Goal: Transaction & Acquisition: Subscribe to service/newsletter

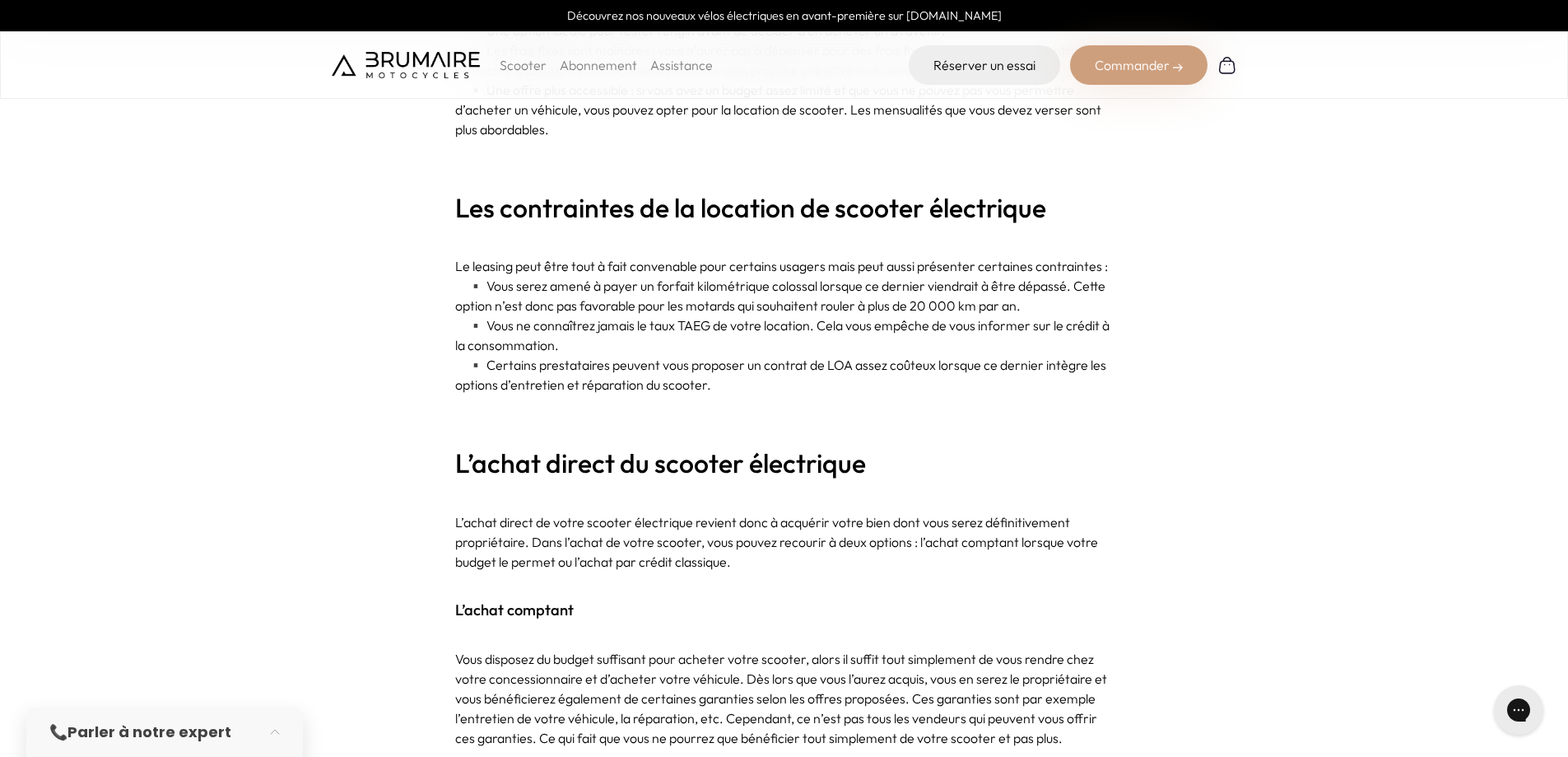
scroll to position [2306, 0]
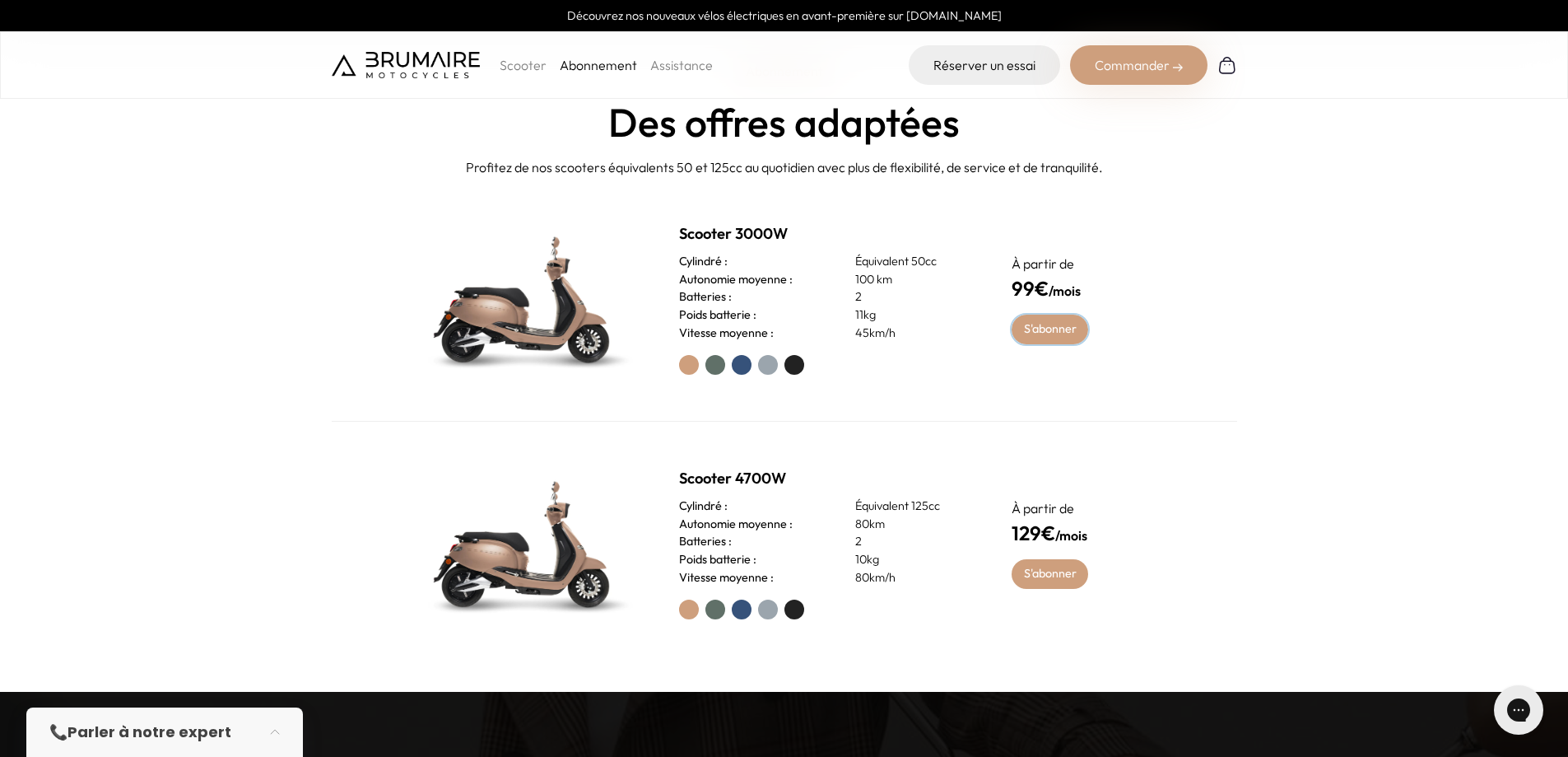
scroll to position [823, 0]
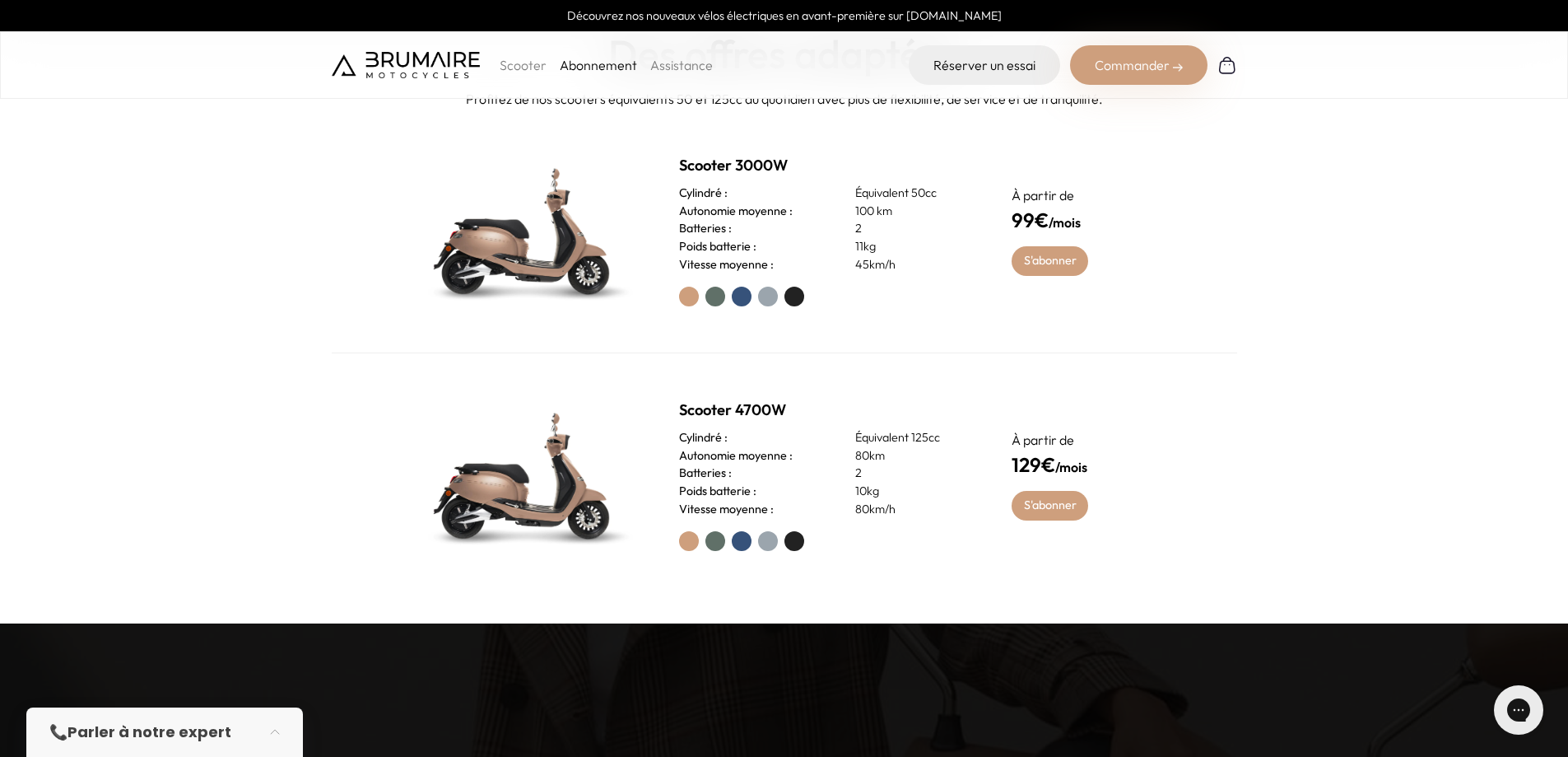
click at [793, 299] on label at bounding box center [794, 297] width 20 height 20
click at [1060, 269] on link "S'abonner" at bounding box center [1050, 261] width 77 height 29
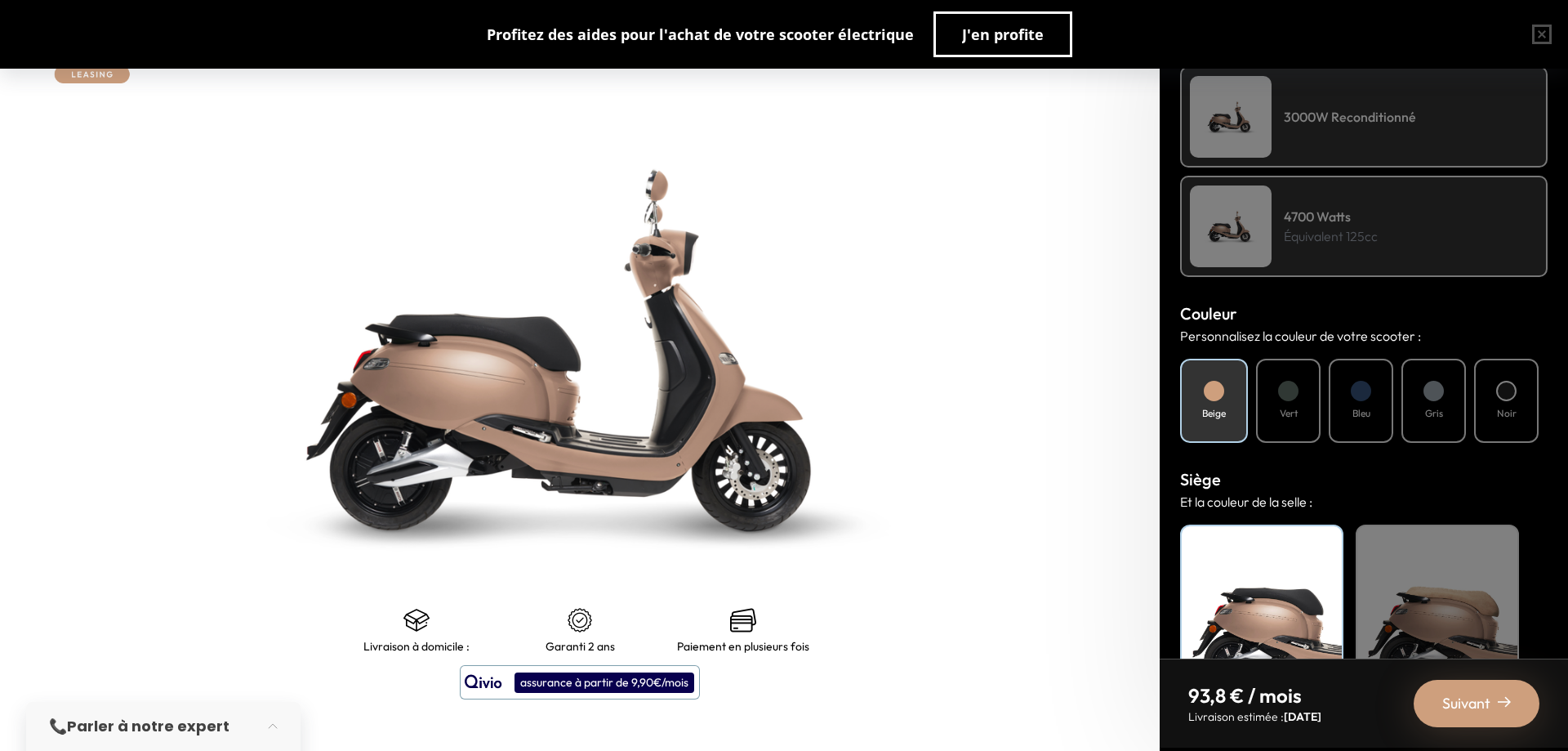
scroll to position [409, 0]
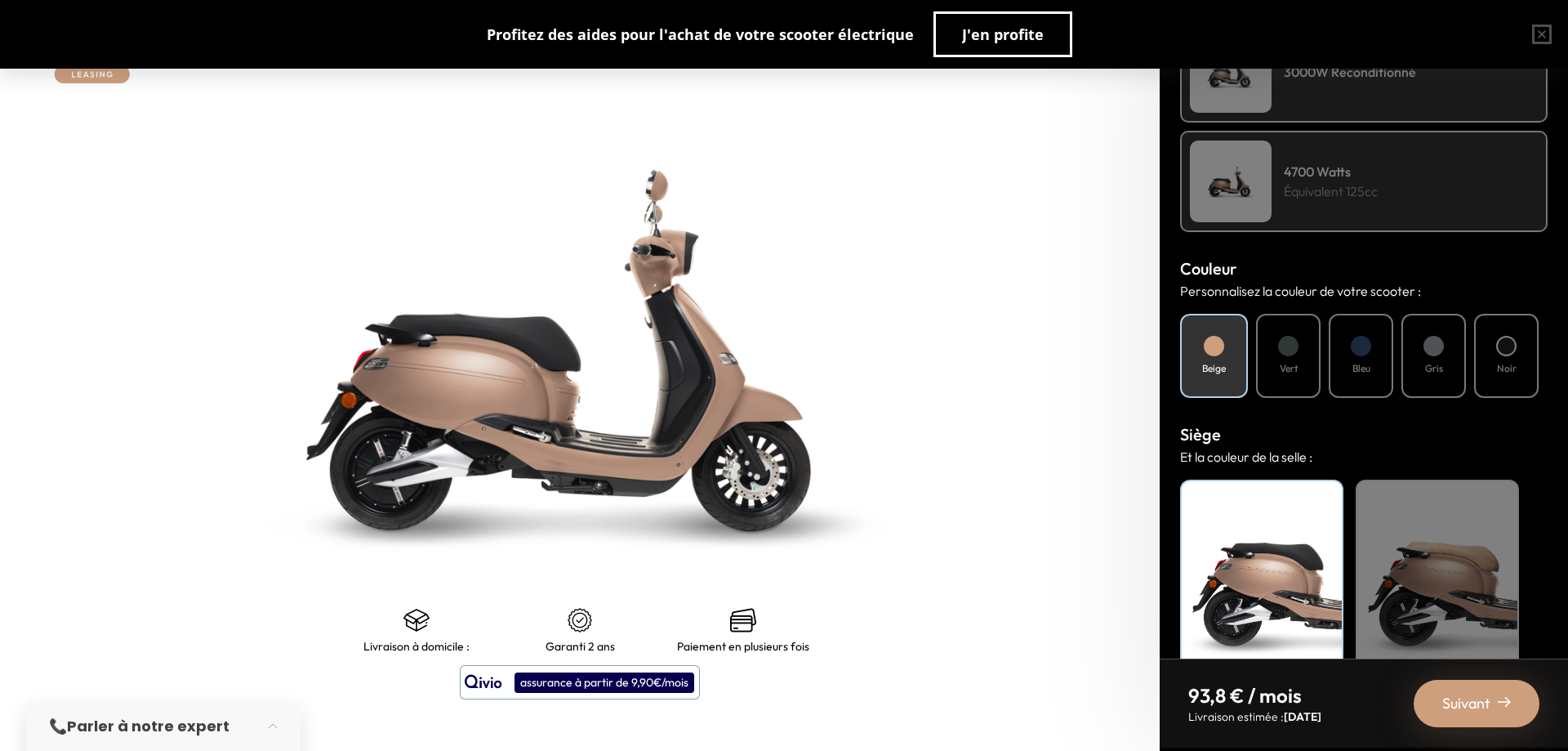
click at [1500, 374] on h4 "Noir" at bounding box center [1507, 368] width 20 height 15
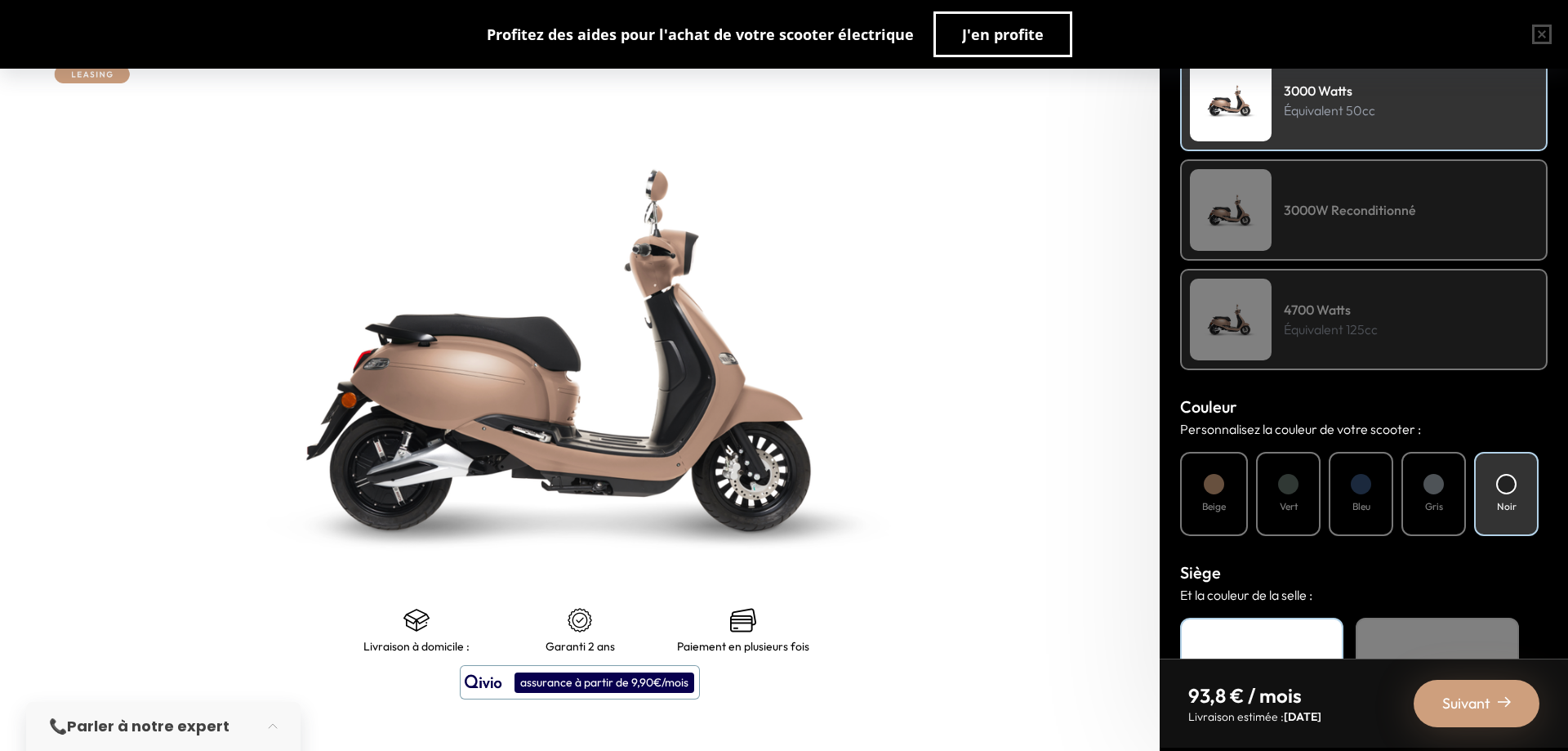
scroll to position [245, 0]
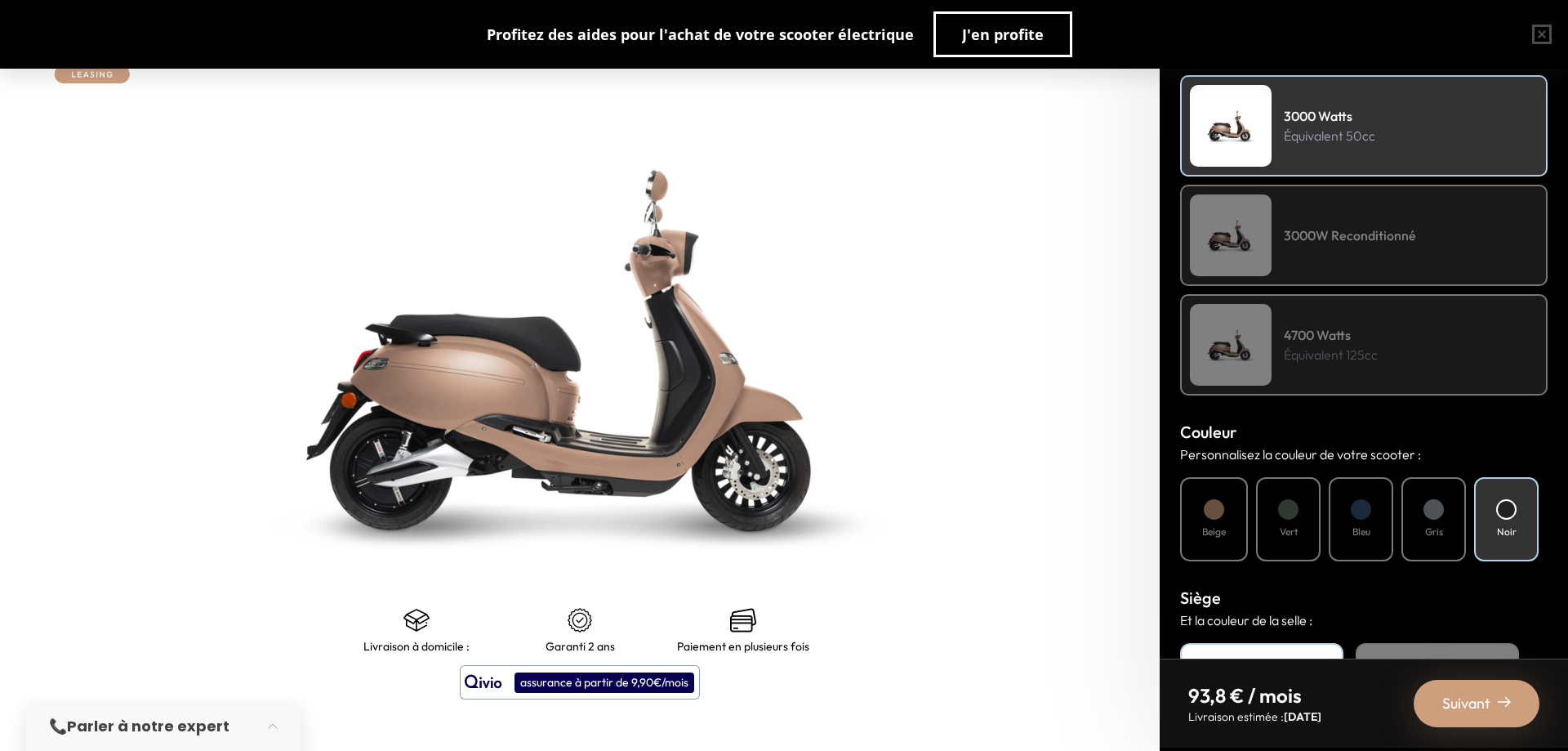
click at [1320, 253] on div "3000W Reconditionné" at bounding box center [1363, 235] width 367 height 102
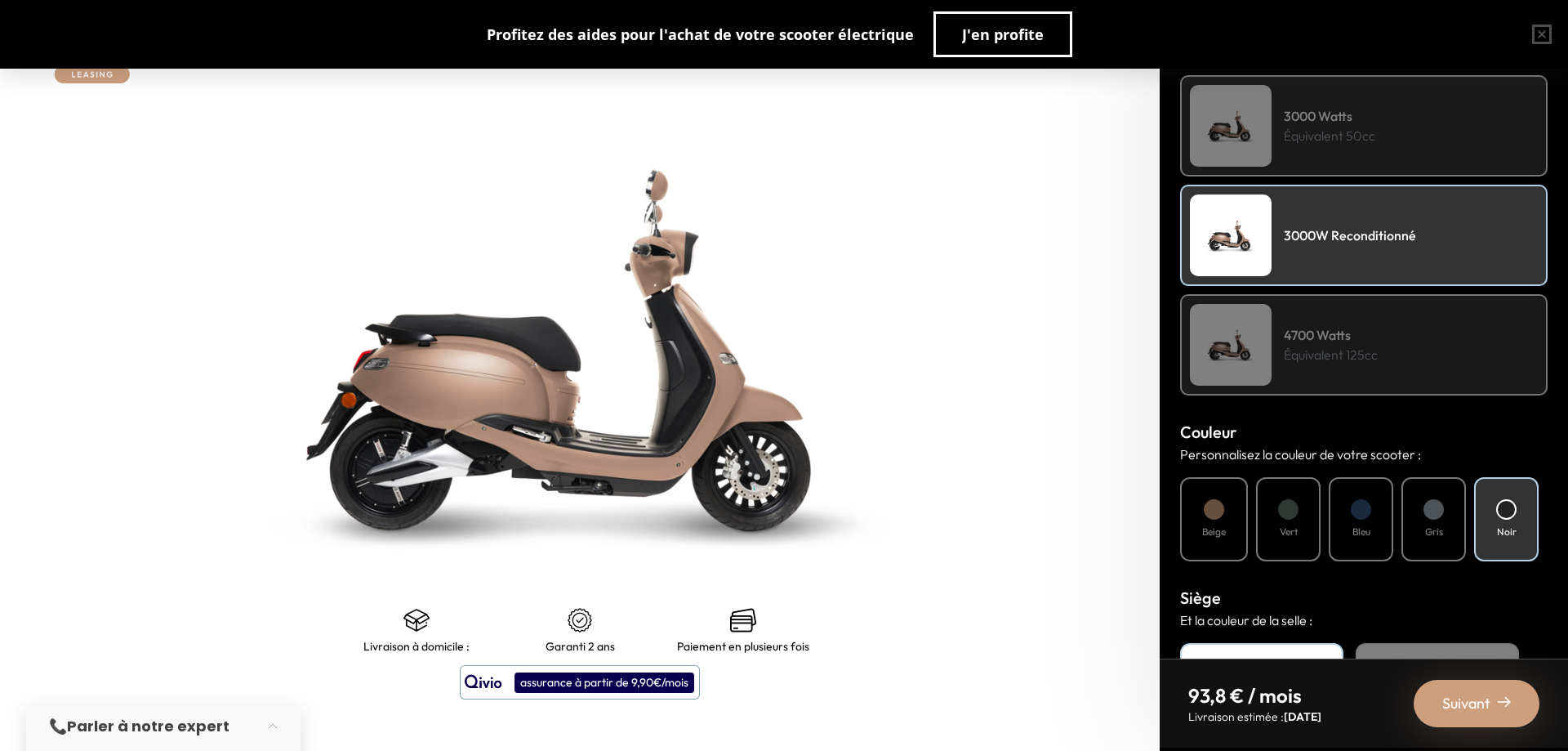
click at [1304, 91] on div "3000 Watts Équivalent 50cc" at bounding box center [1363, 126] width 367 height 102
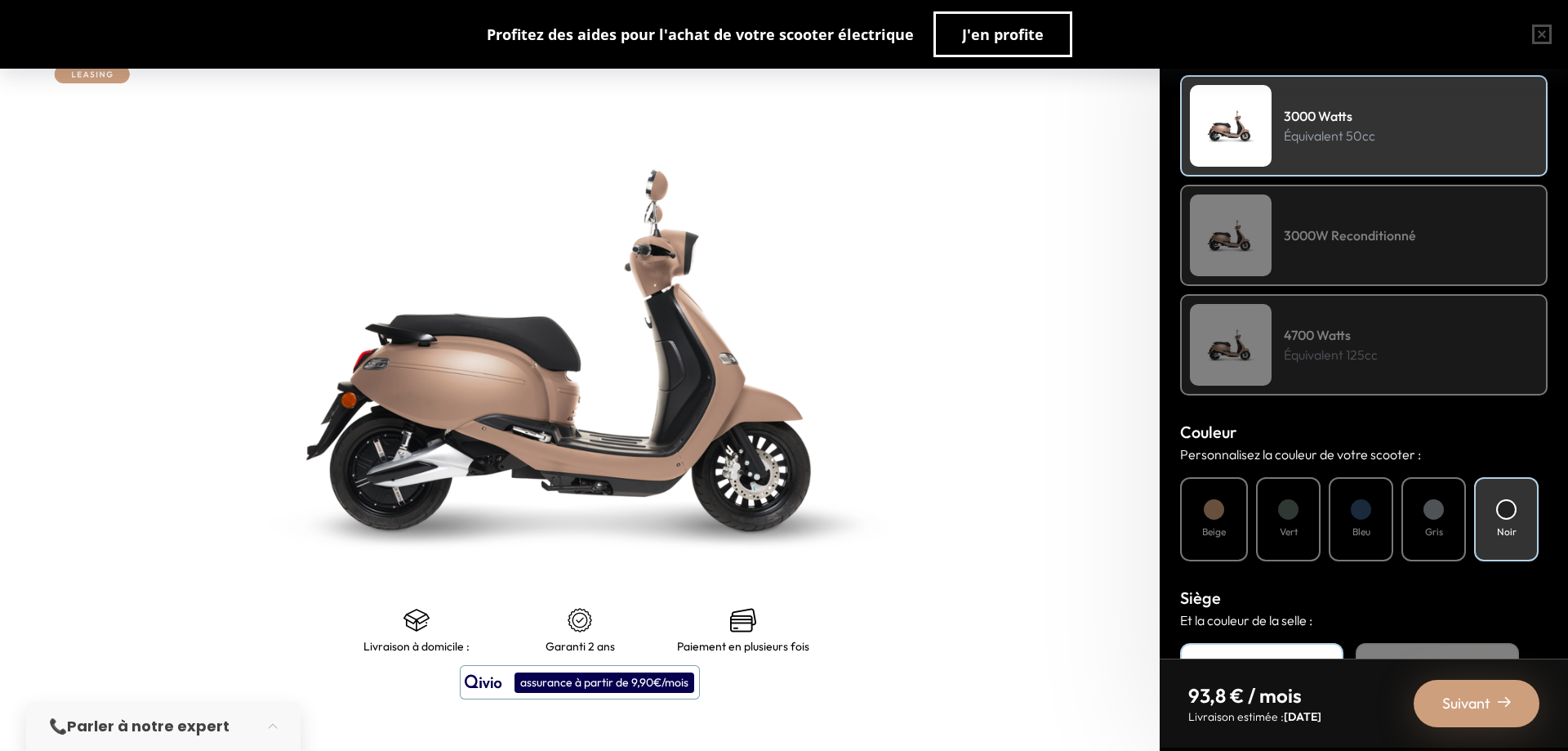
click at [1340, 130] on p "Équivalent 50cc" at bounding box center [1329, 135] width 91 height 20
click at [1498, 501] on div "Noir" at bounding box center [1506, 520] width 65 height 85
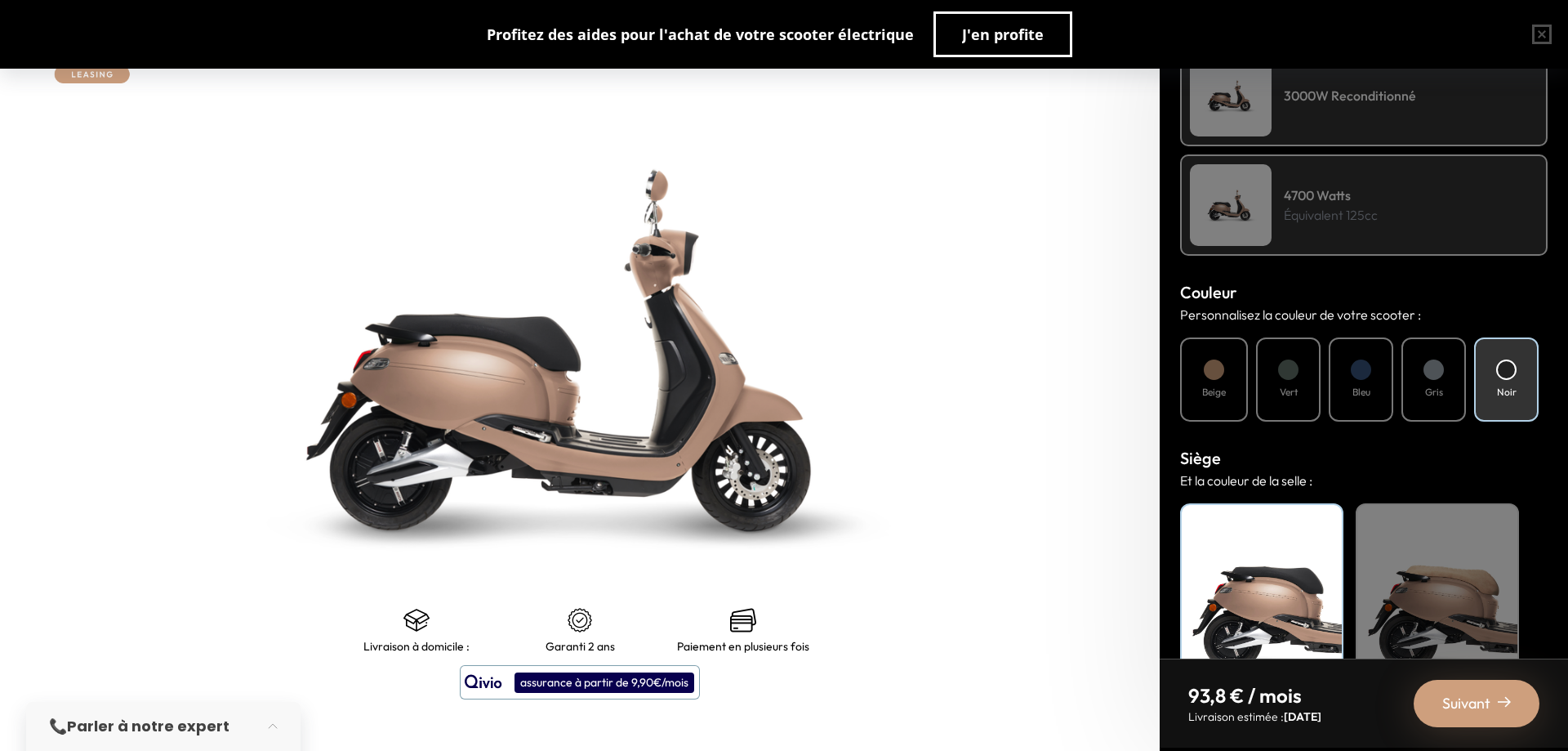
scroll to position [454, 0]
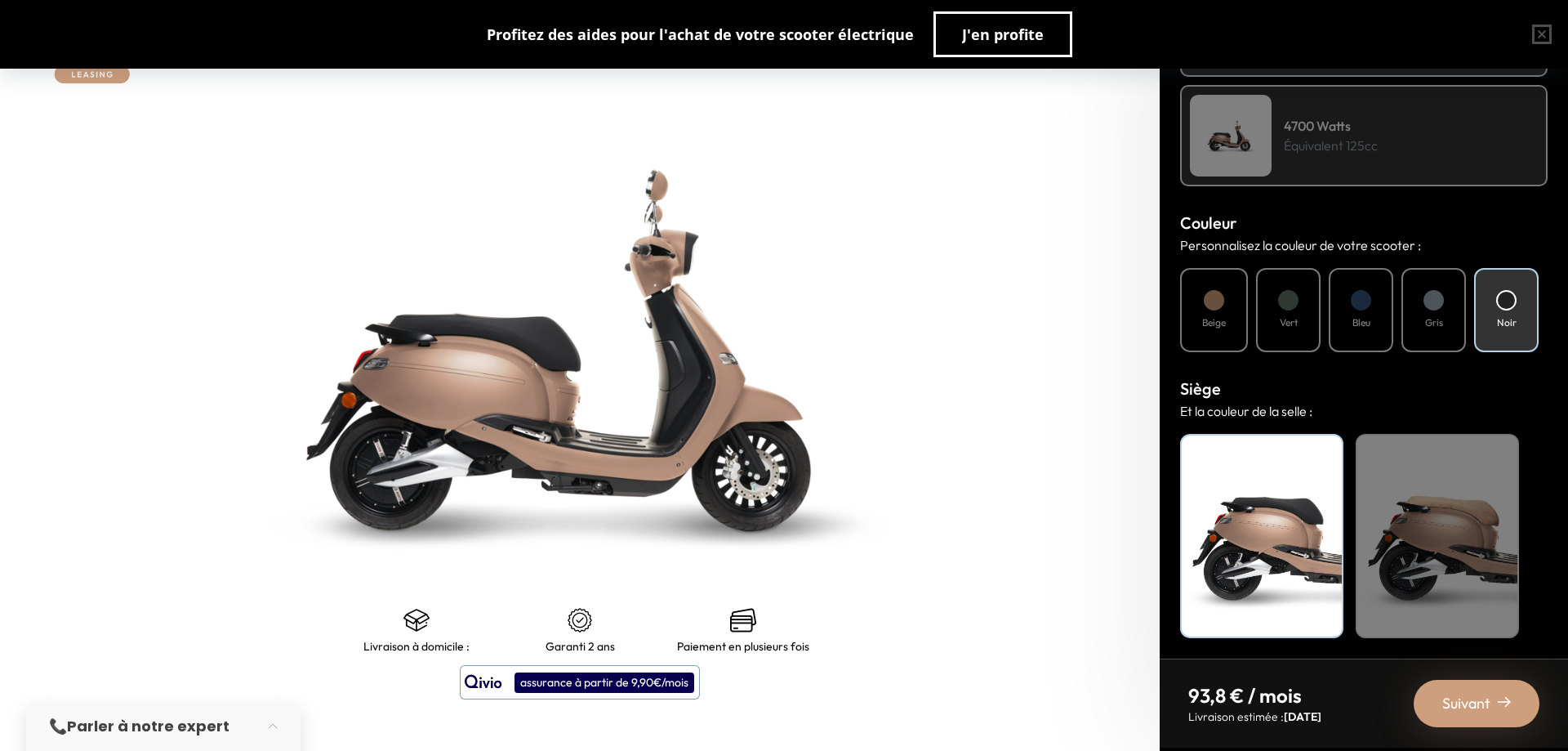
click at [1425, 485] on div "Beige" at bounding box center [1437, 536] width 163 height 204
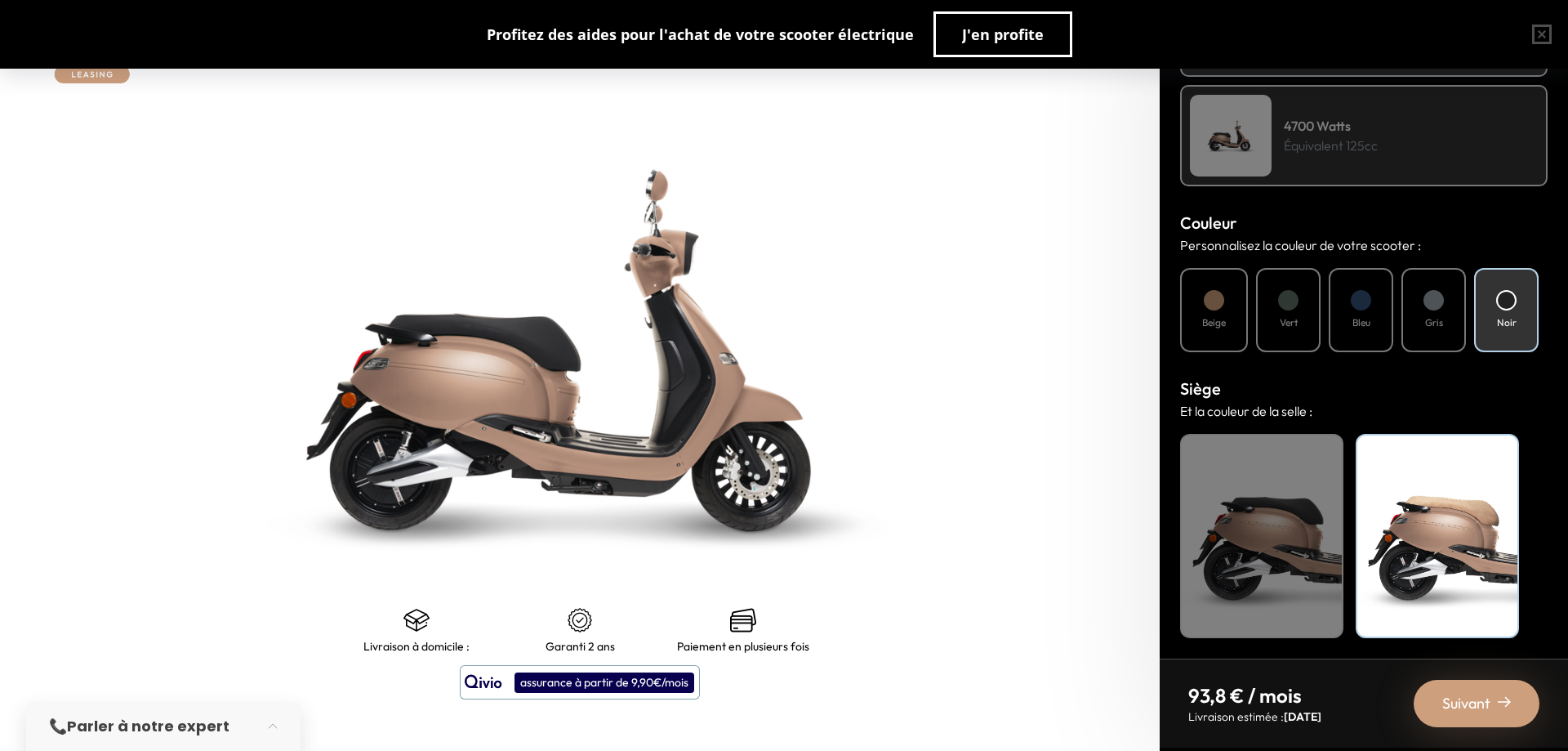
click at [1250, 505] on div "Noir" at bounding box center [1262, 536] width 163 height 204
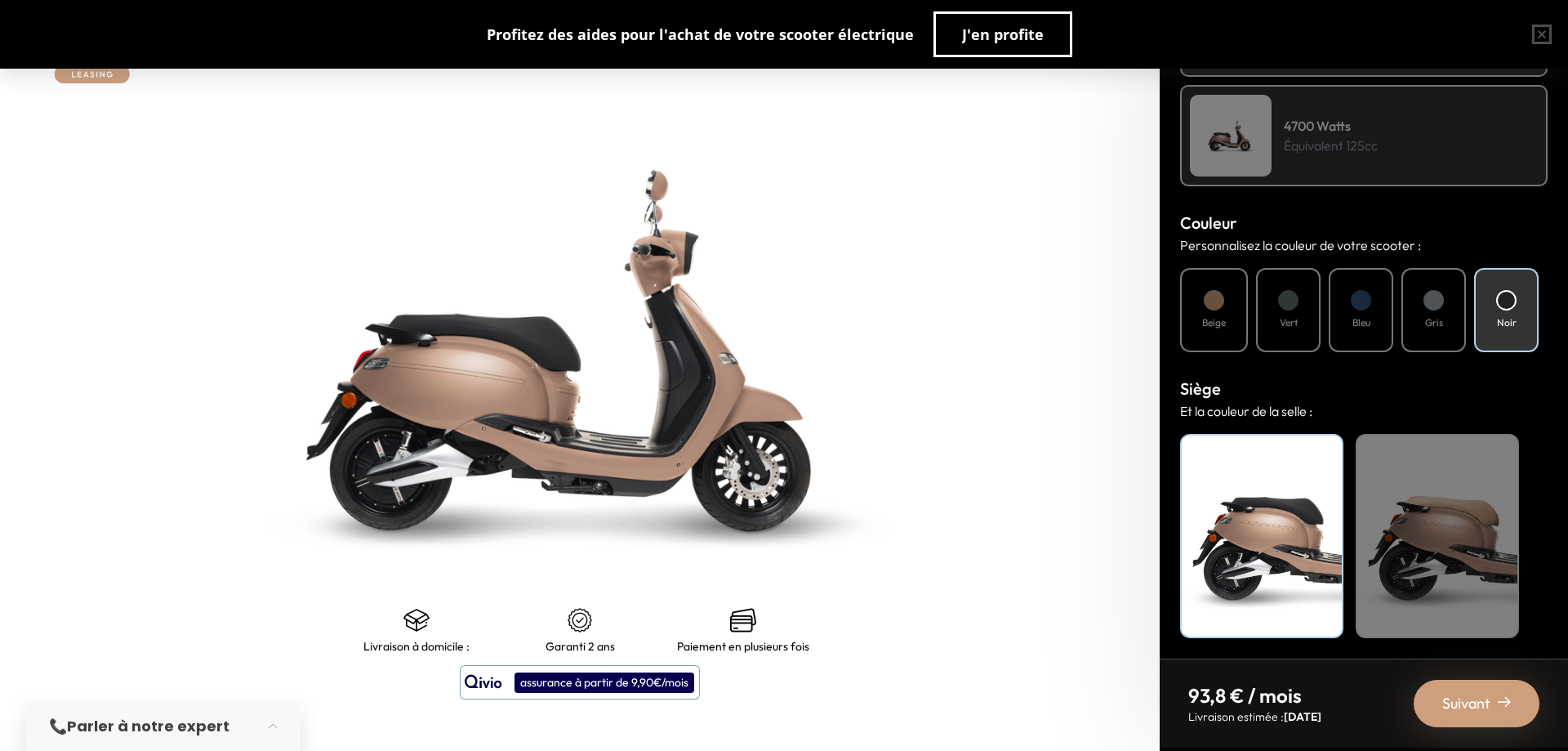
click at [1466, 594] on div "Beige" at bounding box center [1437, 536] width 163 height 204
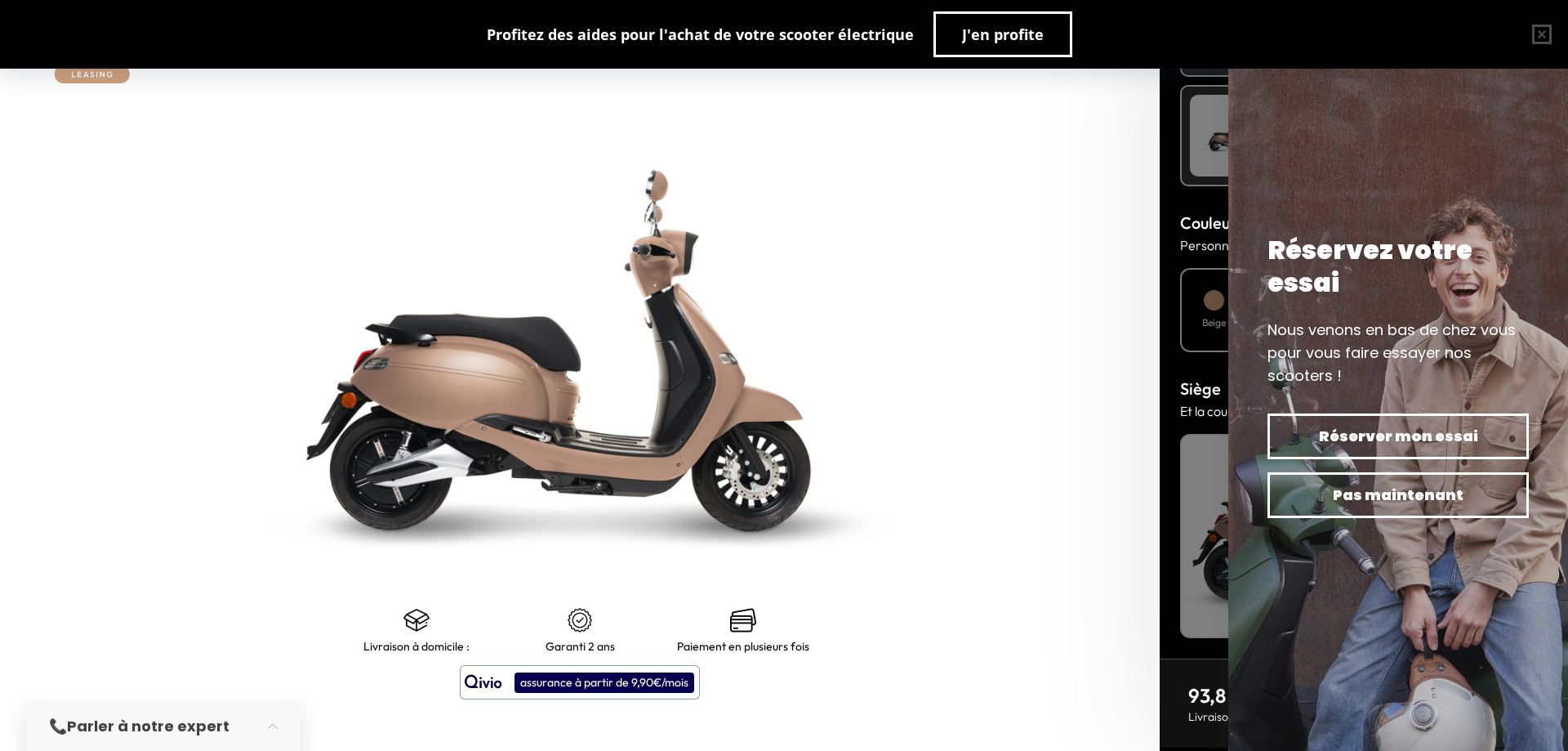
click at [1274, 555] on body "Comprendre mon paiement Vous êtes résident Française Vous bénéficiez du bonus n…" at bounding box center [784, 375] width 1568 height 751
click at [1187, 524] on div "Noir" at bounding box center [1262, 536] width 163 height 204
click at [1212, 517] on div "Noir" at bounding box center [1262, 536] width 163 height 204
click at [1545, 35] on button "button" at bounding box center [1543, 35] width 53 height 53
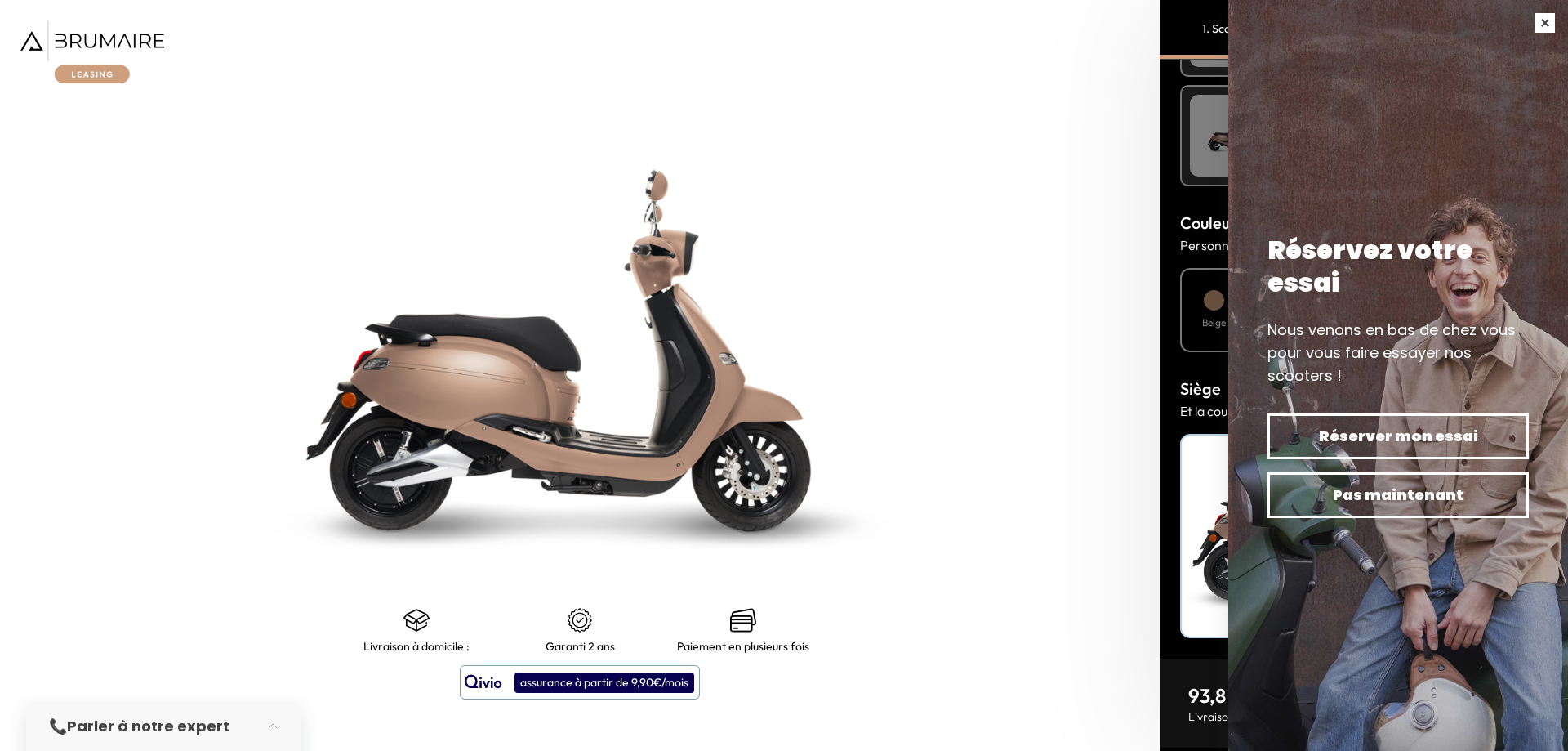
click at [1548, 41] on button "button" at bounding box center [1545, 23] width 46 height 46
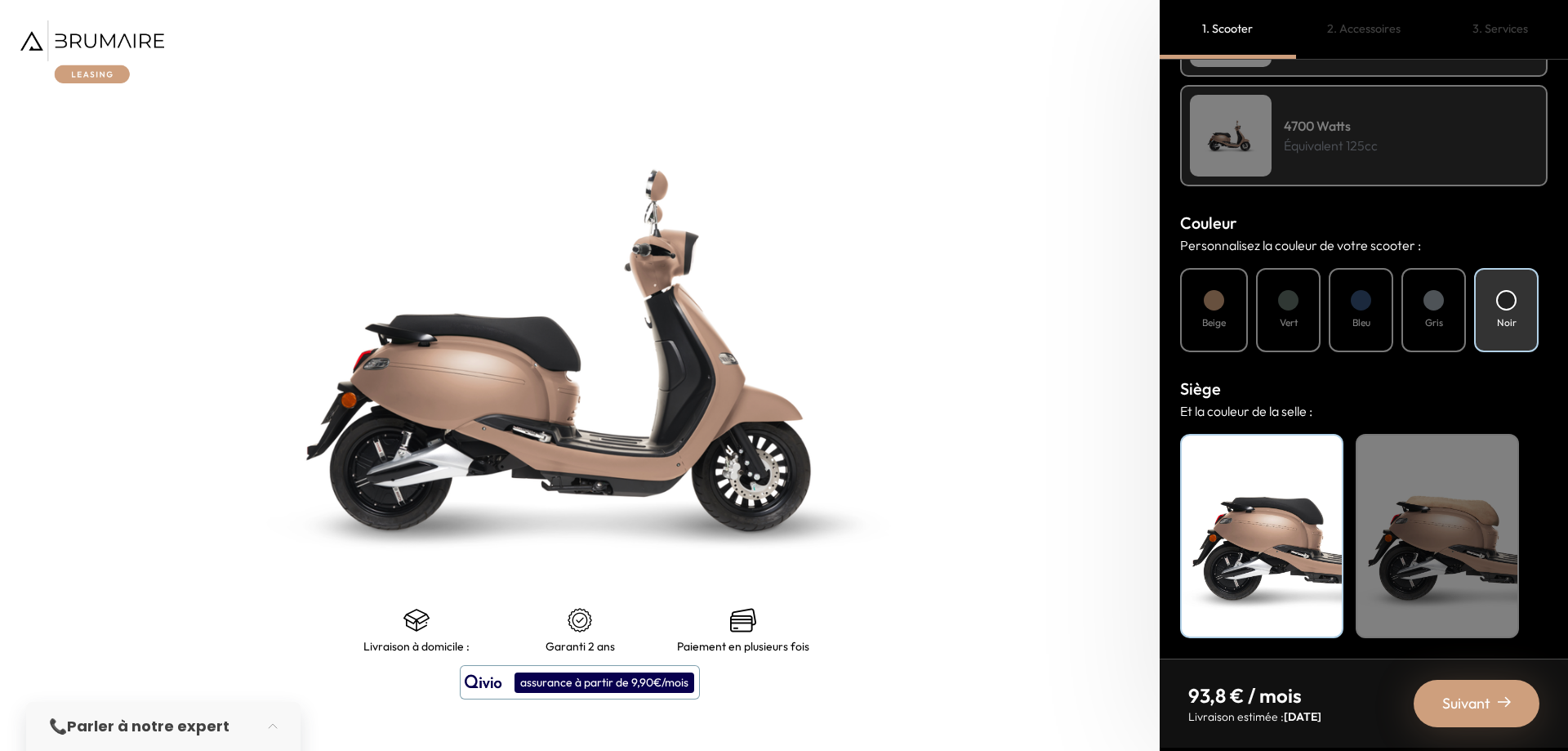
click at [1276, 545] on div "Noir" at bounding box center [1262, 536] width 163 height 204
click at [1501, 714] on div "Suivant" at bounding box center [1477, 703] width 126 height 47
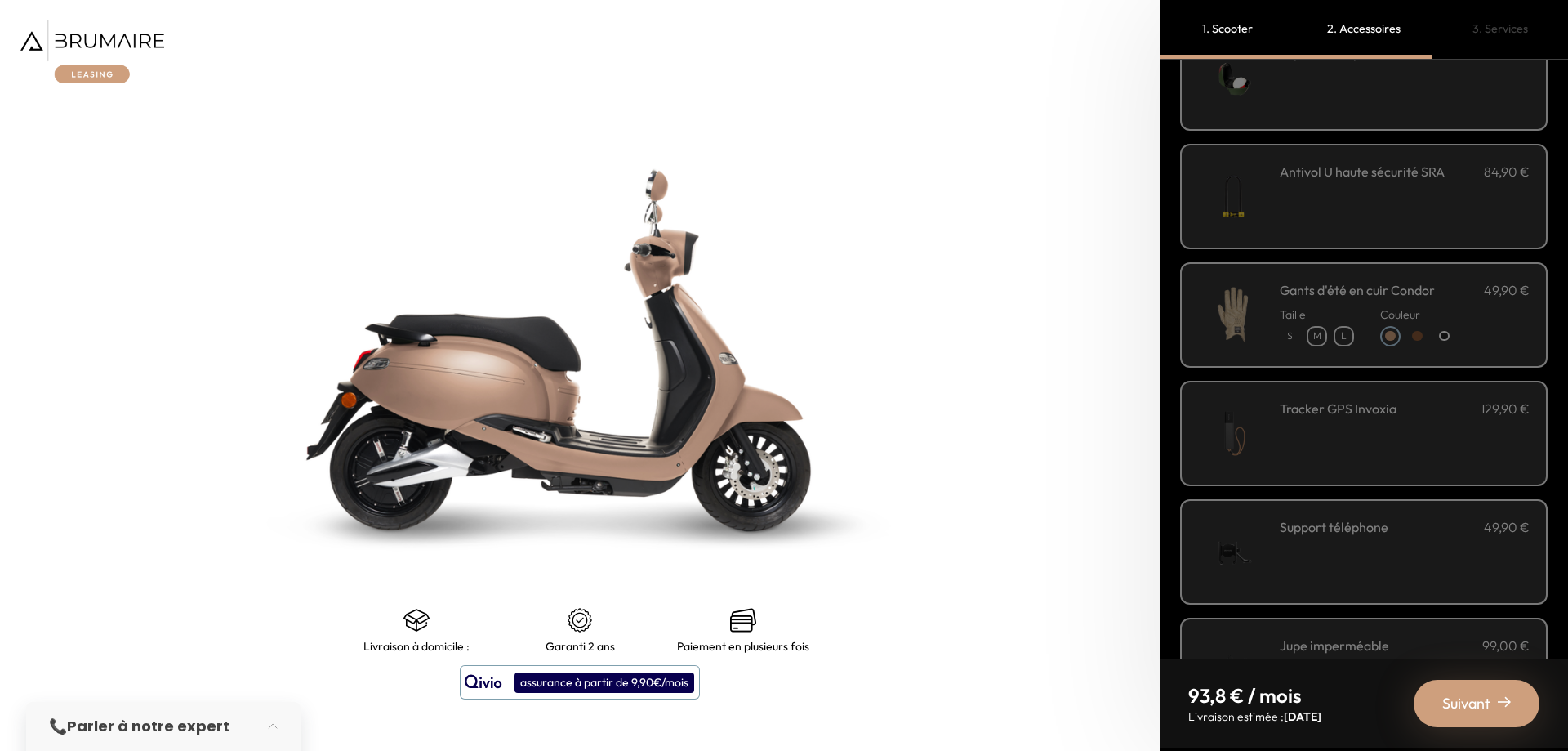
scroll to position [164, 0]
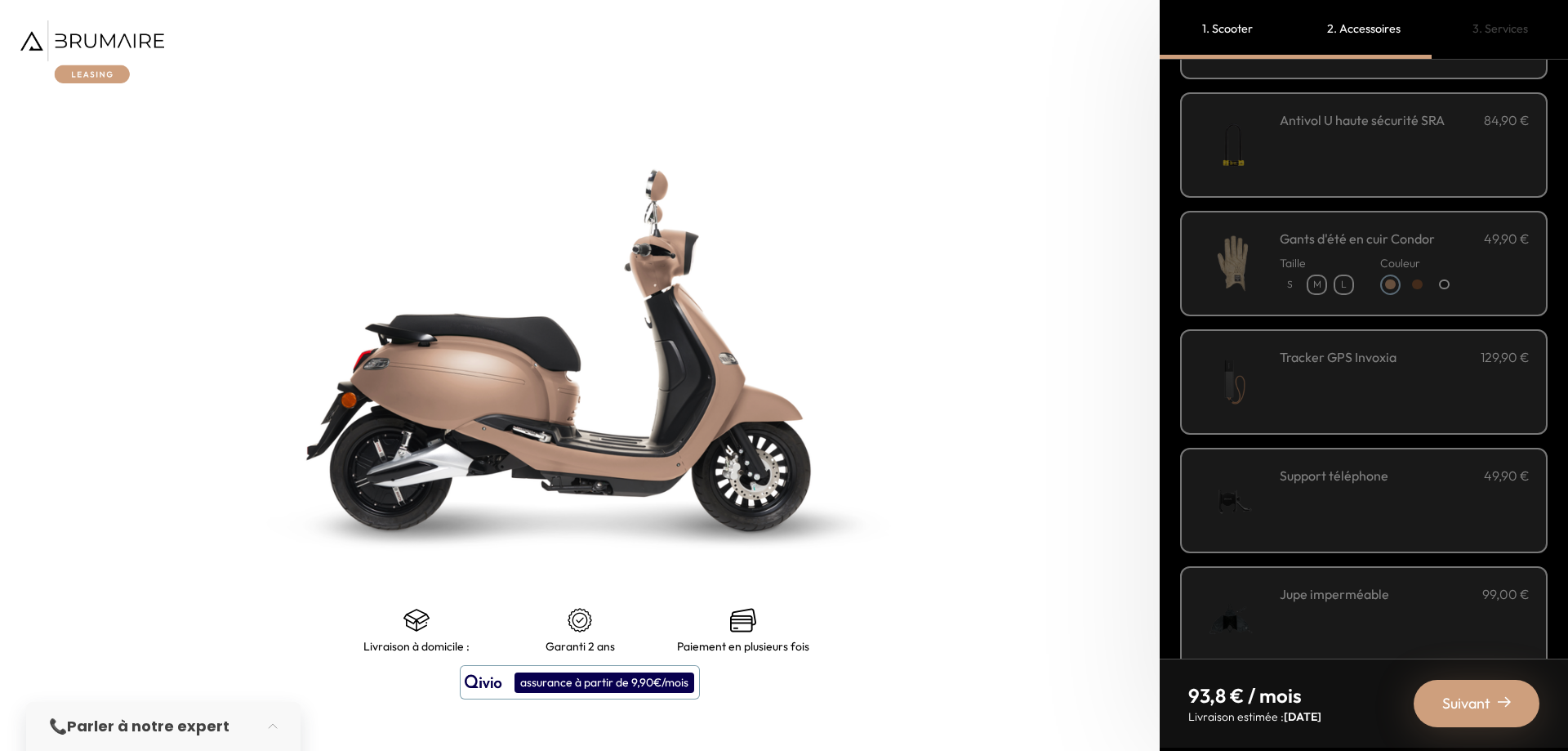
click at [1287, 289] on p "S" at bounding box center [1290, 285] width 17 height 17
click at [1307, 287] on div "M" at bounding box center [1317, 285] width 21 height 21
click at [1449, 289] on div at bounding box center [1445, 285] width 21 height 21
click at [1522, 254] on div "Gants d'été en cuir Condor 49,90 € Taille Couleur" at bounding box center [1363, 263] width 367 height 105
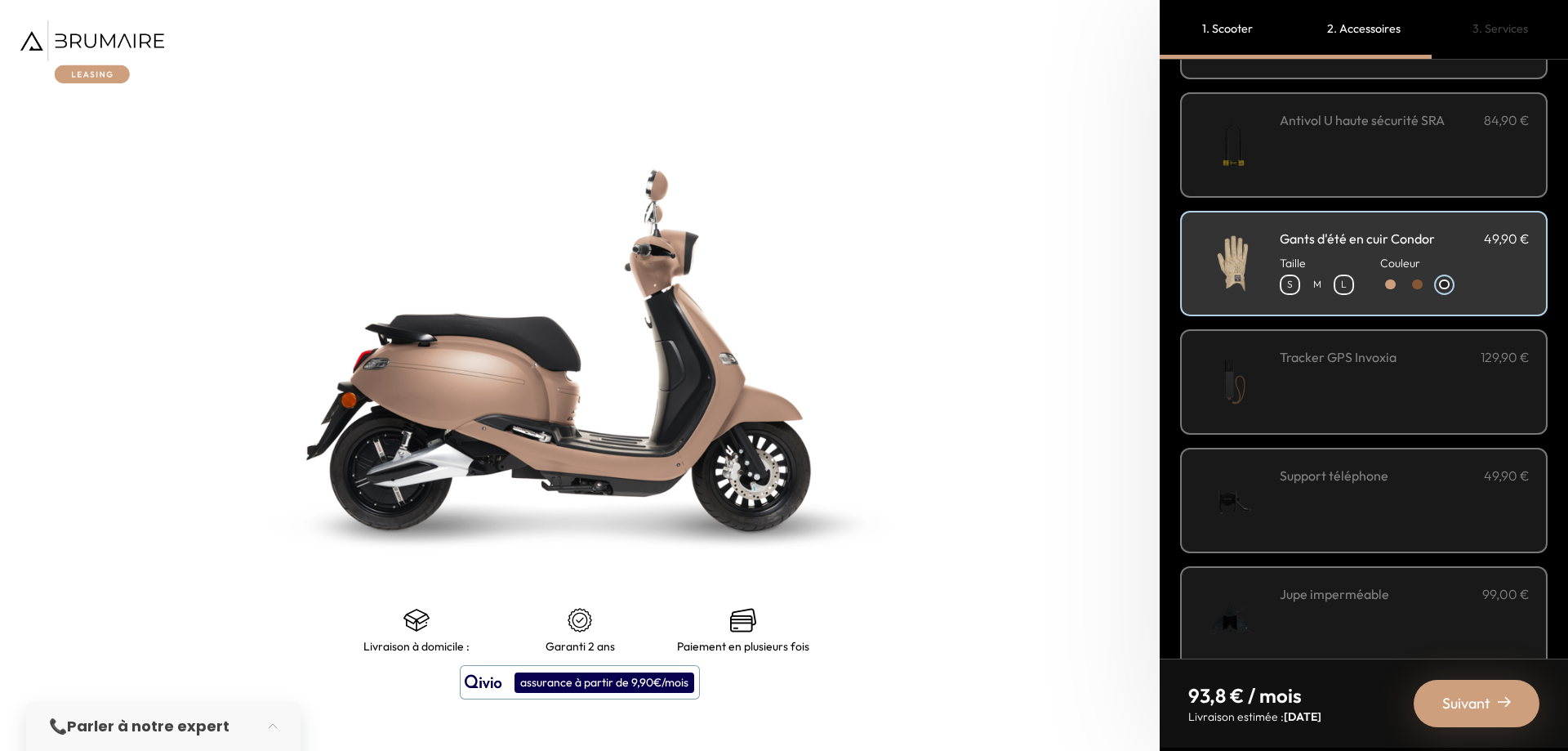
click at [1523, 253] on div "Gants d'été en cuir Condor 49,90 € Taille Couleur" at bounding box center [1363, 263] width 367 height 105
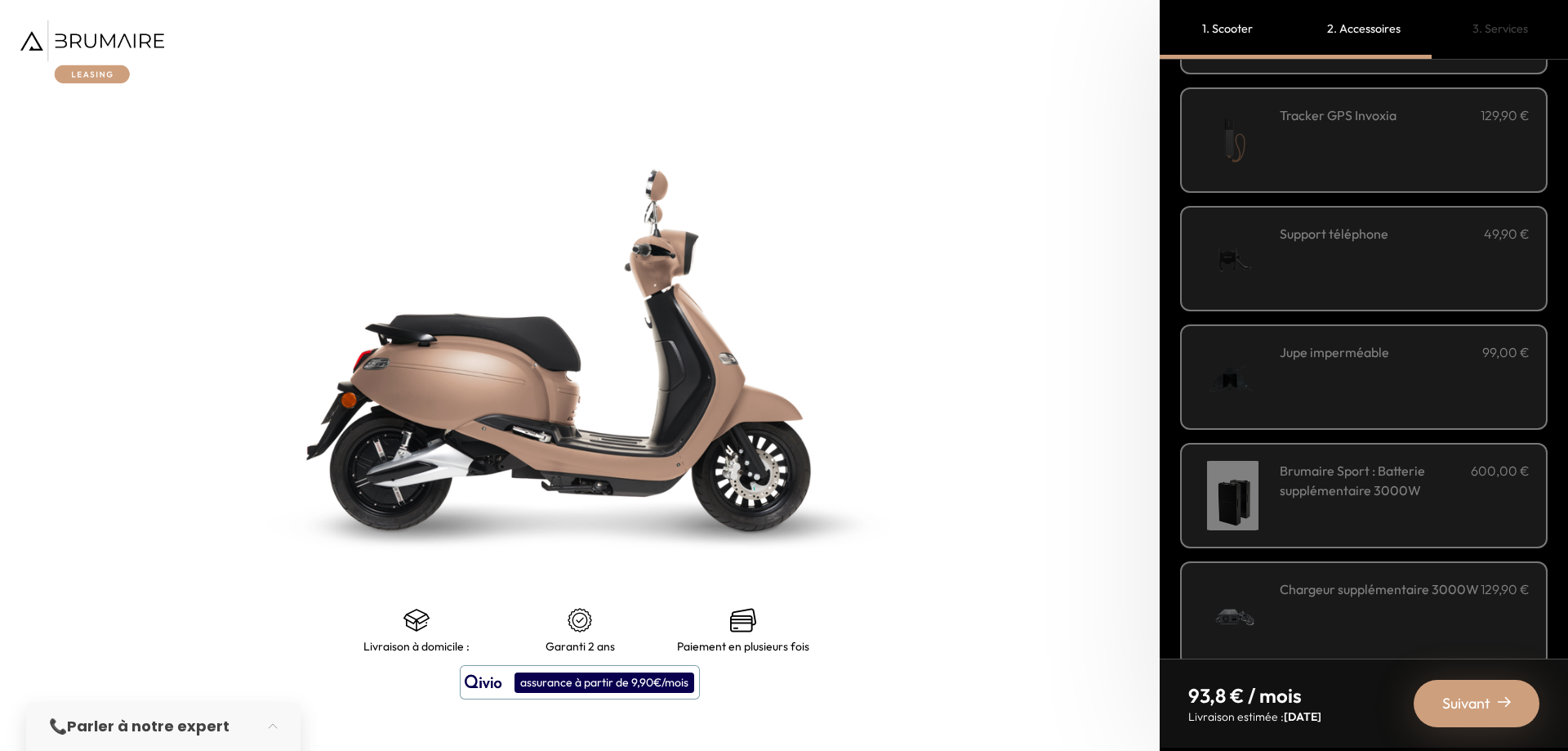
scroll to position [434, 0]
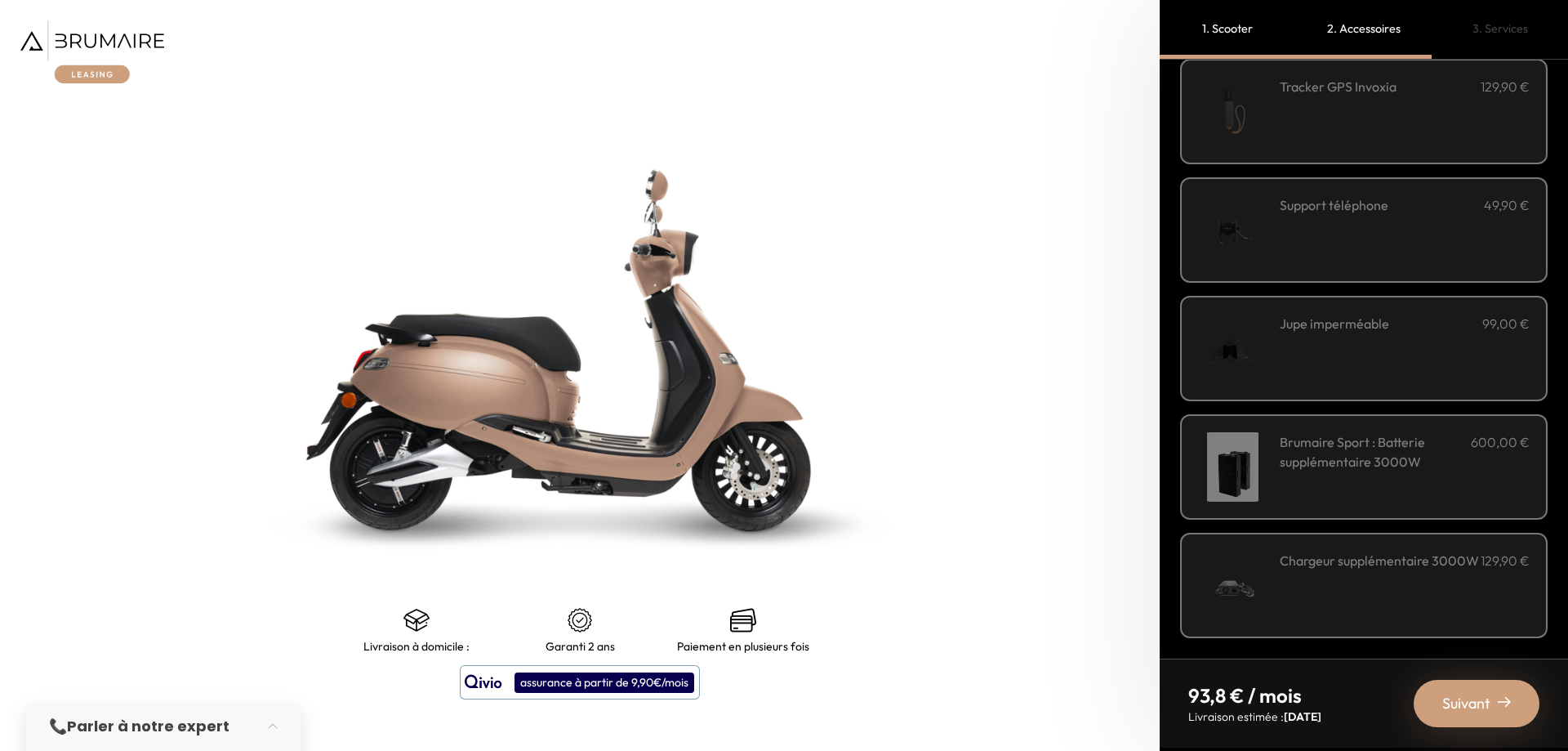
click at [1467, 571] on h3 "Chargeur supplémentaire 3000W" at bounding box center [1379, 560] width 199 height 20
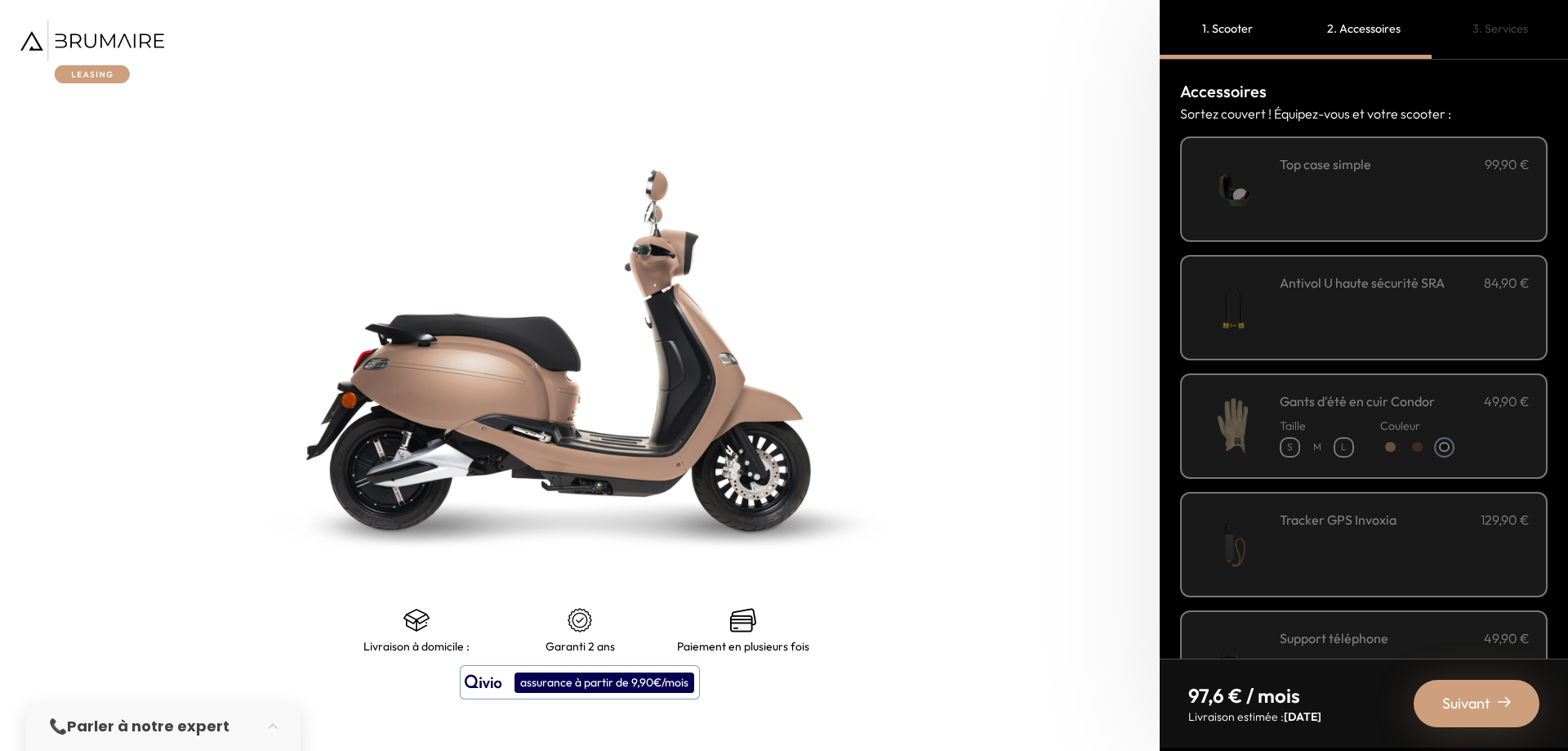
scroll to position [0, 0]
click at [1449, 449] on div at bounding box center [1444, 447] width 10 height 10
click at [1291, 458] on div "S" at bounding box center [1290, 448] width 21 height 21
click at [1291, 453] on p "S" at bounding box center [1290, 448] width 17 height 17
click at [1295, 443] on p "S" at bounding box center [1290, 448] width 17 height 17
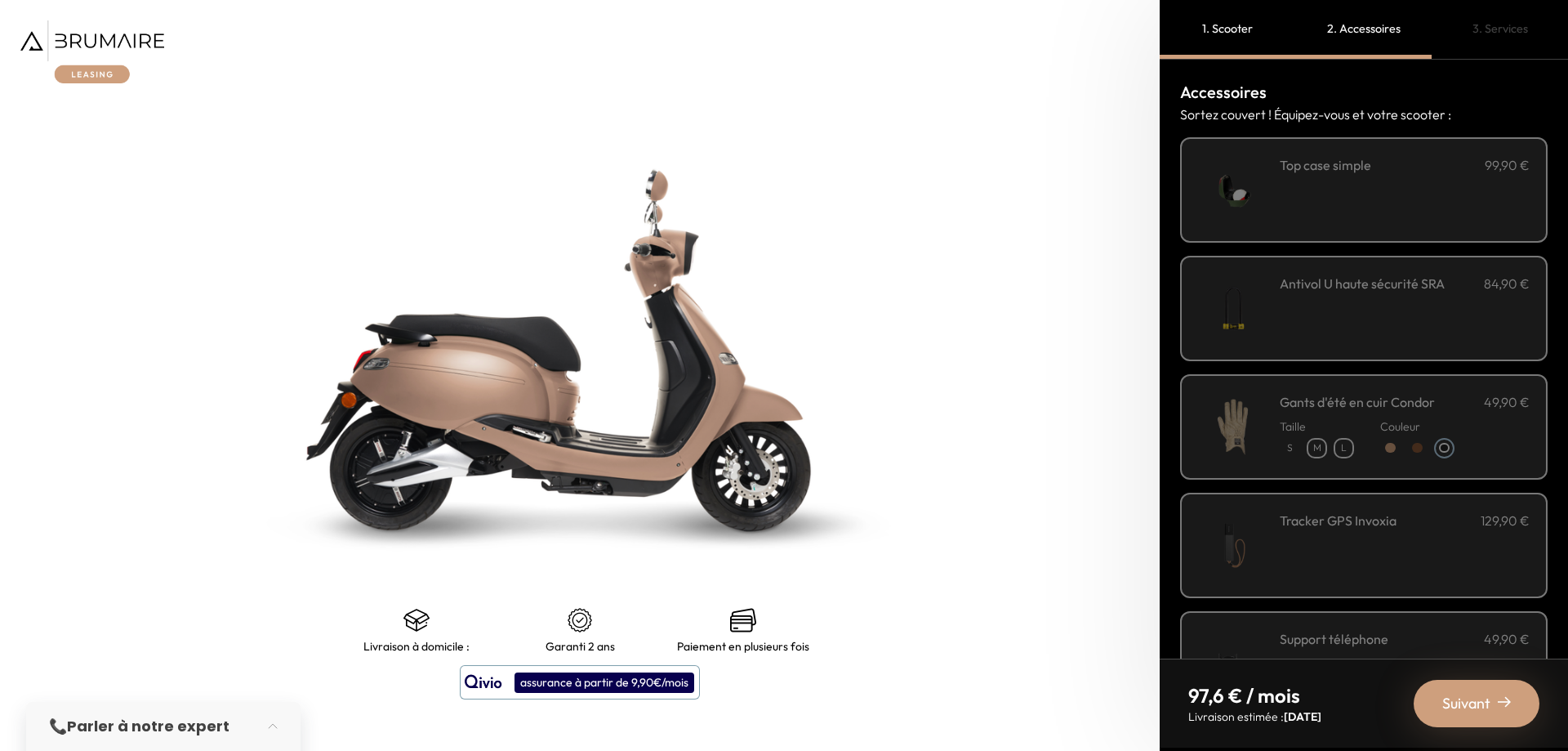
click at [1317, 447] on p "M" at bounding box center [1317, 448] width 17 height 17
click at [1296, 447] on p "S" at bounding box center [1290, 448] width 17 height 17
click at [1468, 317] on div "Antivol U haute sécurité SRA 84,90 €" at bounding box center [1405, 308] width 250 height 70
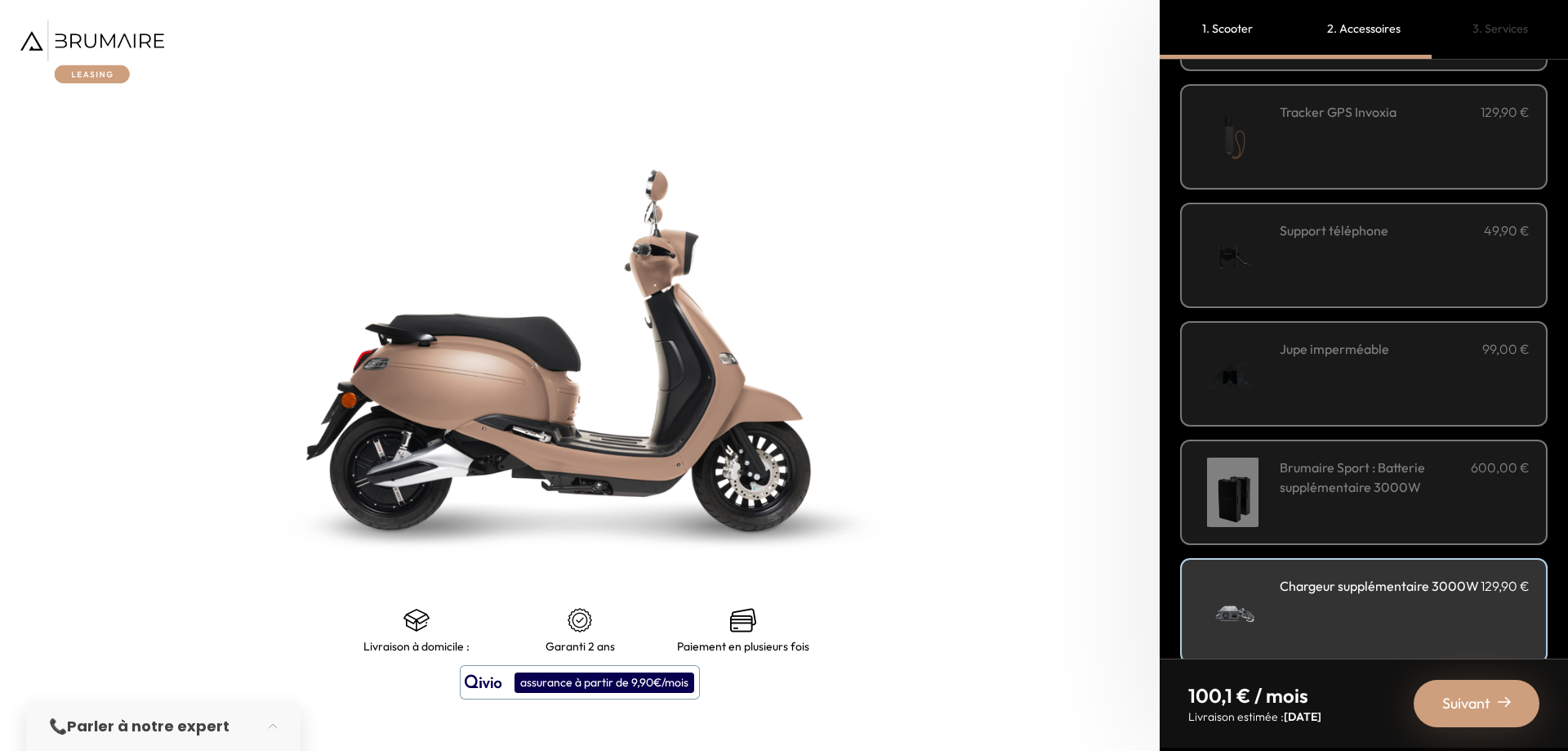
scroll to position [434, 0]
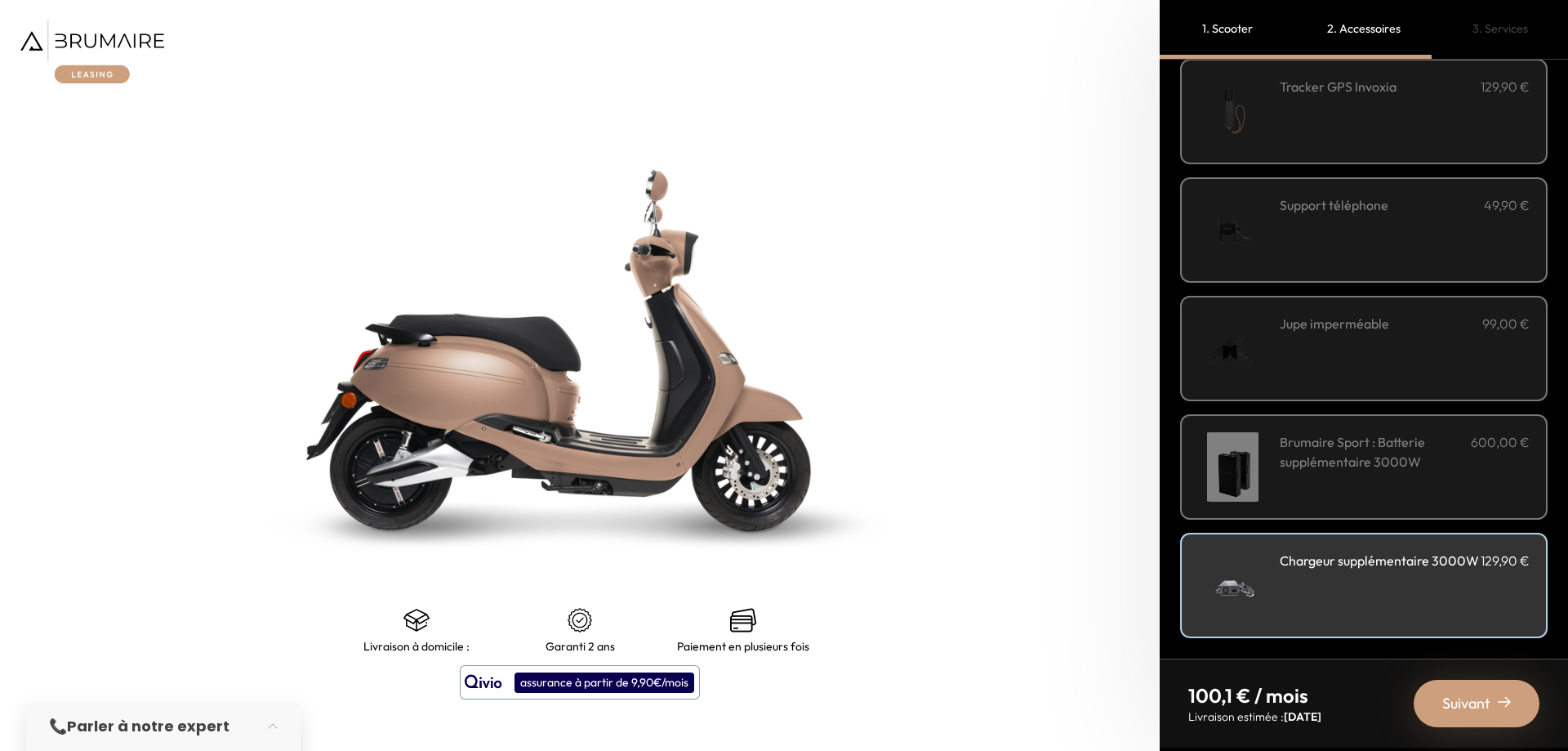
click at [1405, 354] on div "Jupe imperméable 99,00 €" at bounding box center [1405, 349] width 250 height 70
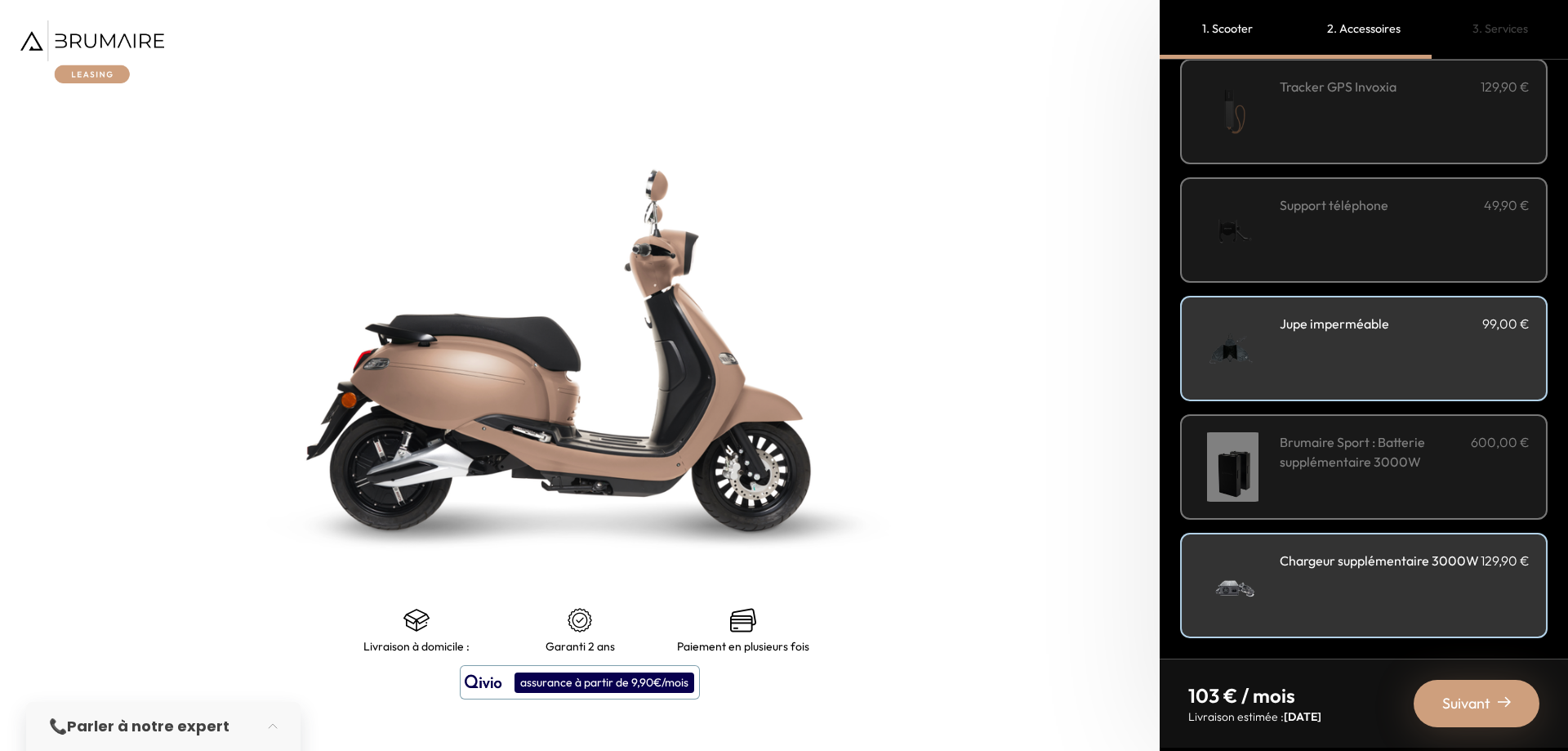
click at [1436, 352] on div "Jupe imperméable 99,00 €" at bounding box center [1405, 349] width 250 height 70
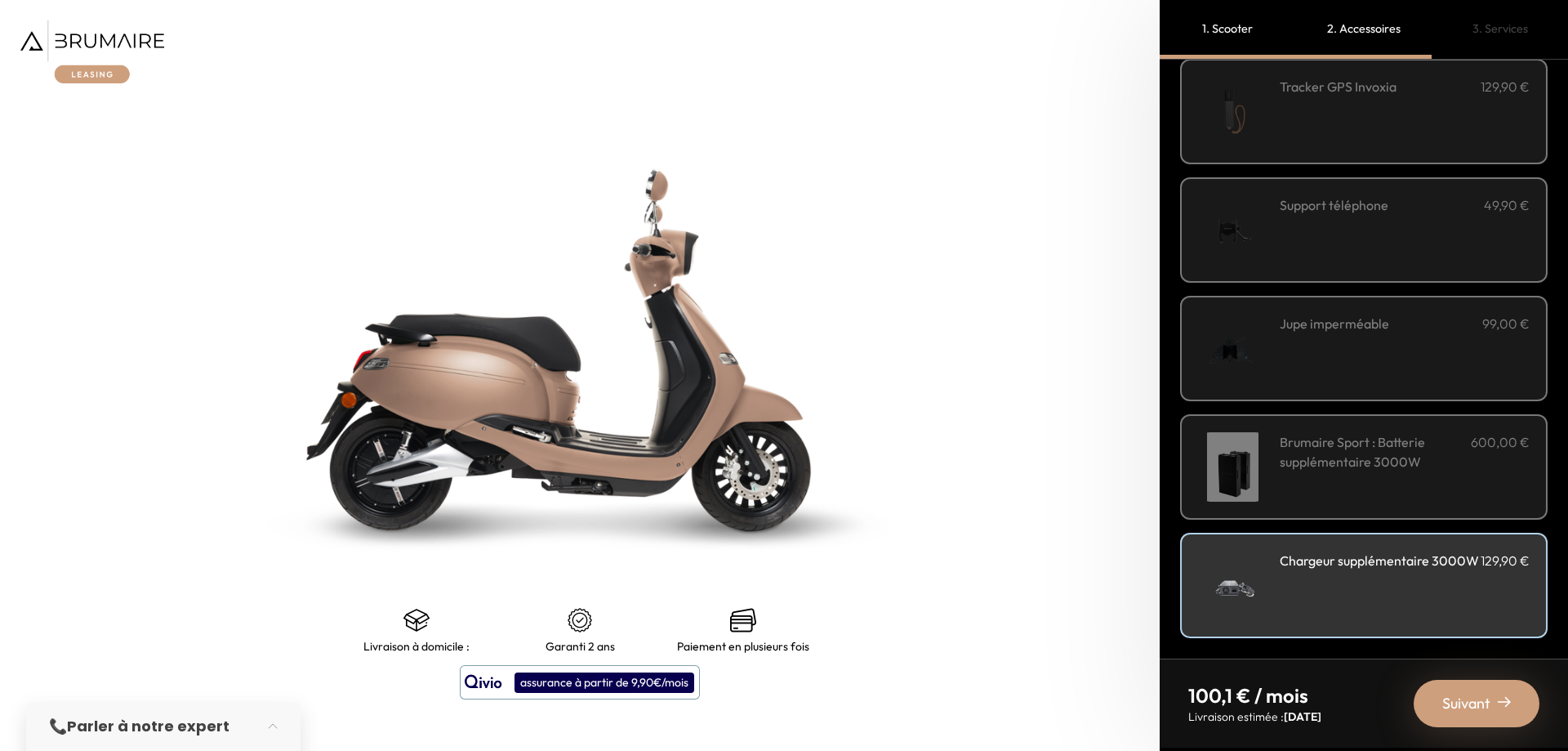
click at [1461, 571] on h3 "Chargeur supplémentaire 3000W" at bounding box center [1379, 560] width 199 height 20
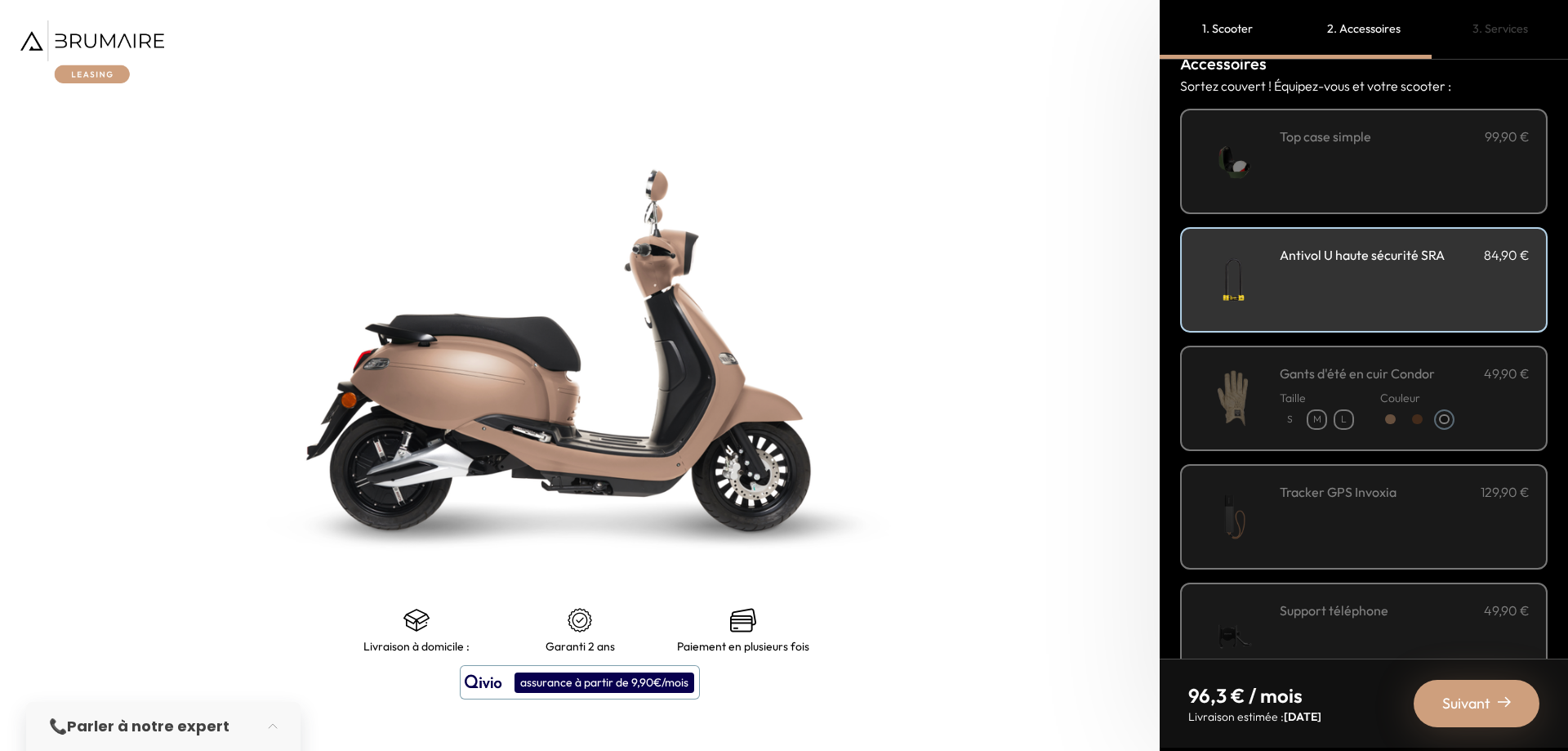
scroll to position [245, 0]
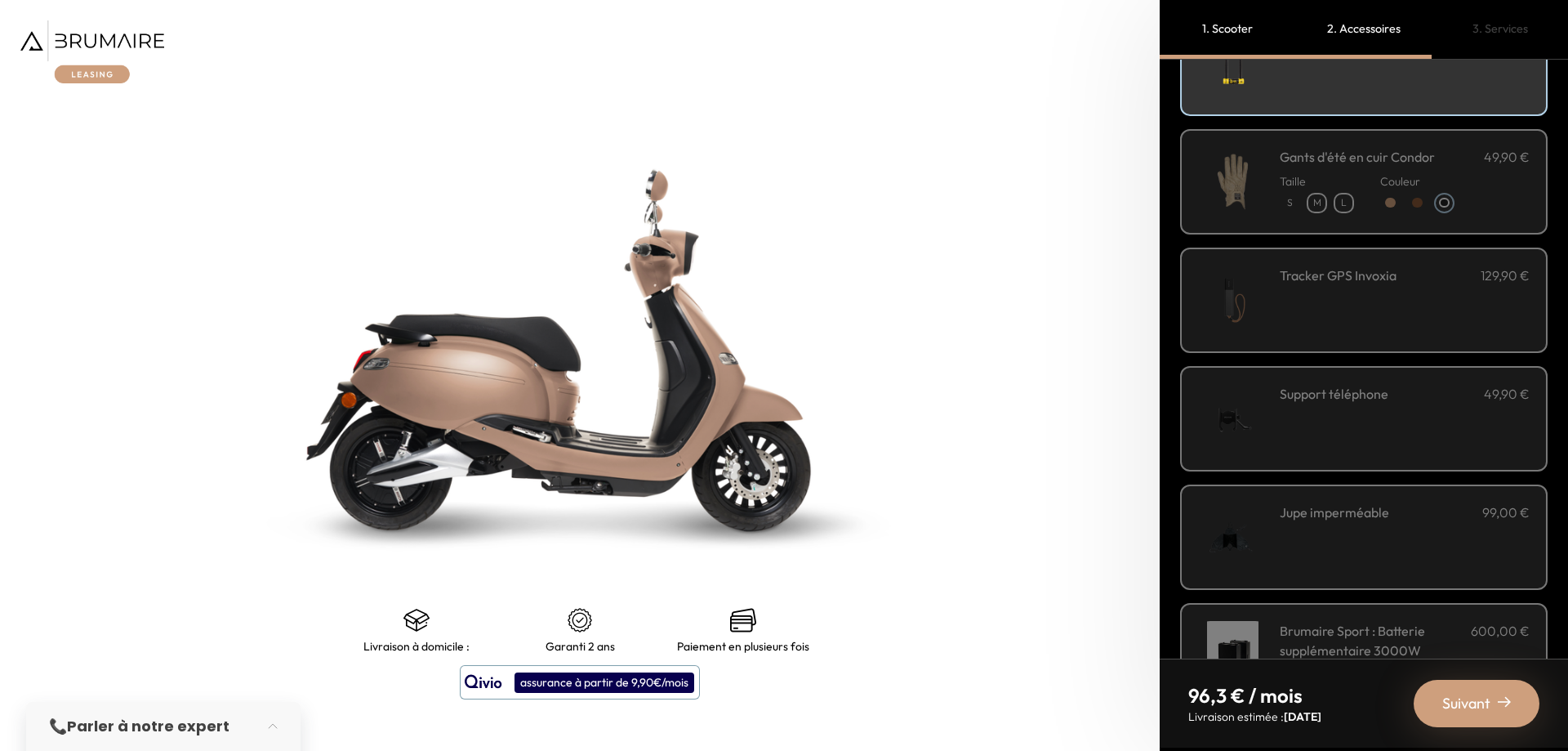
click at [1514, 178] on div "Taille S M L Couleur" at bounding box center [1405, 190] width 250 height 47
click at [1473, 710] on span "Suivant" at bounding box center [1466, 703] width 48 height 23
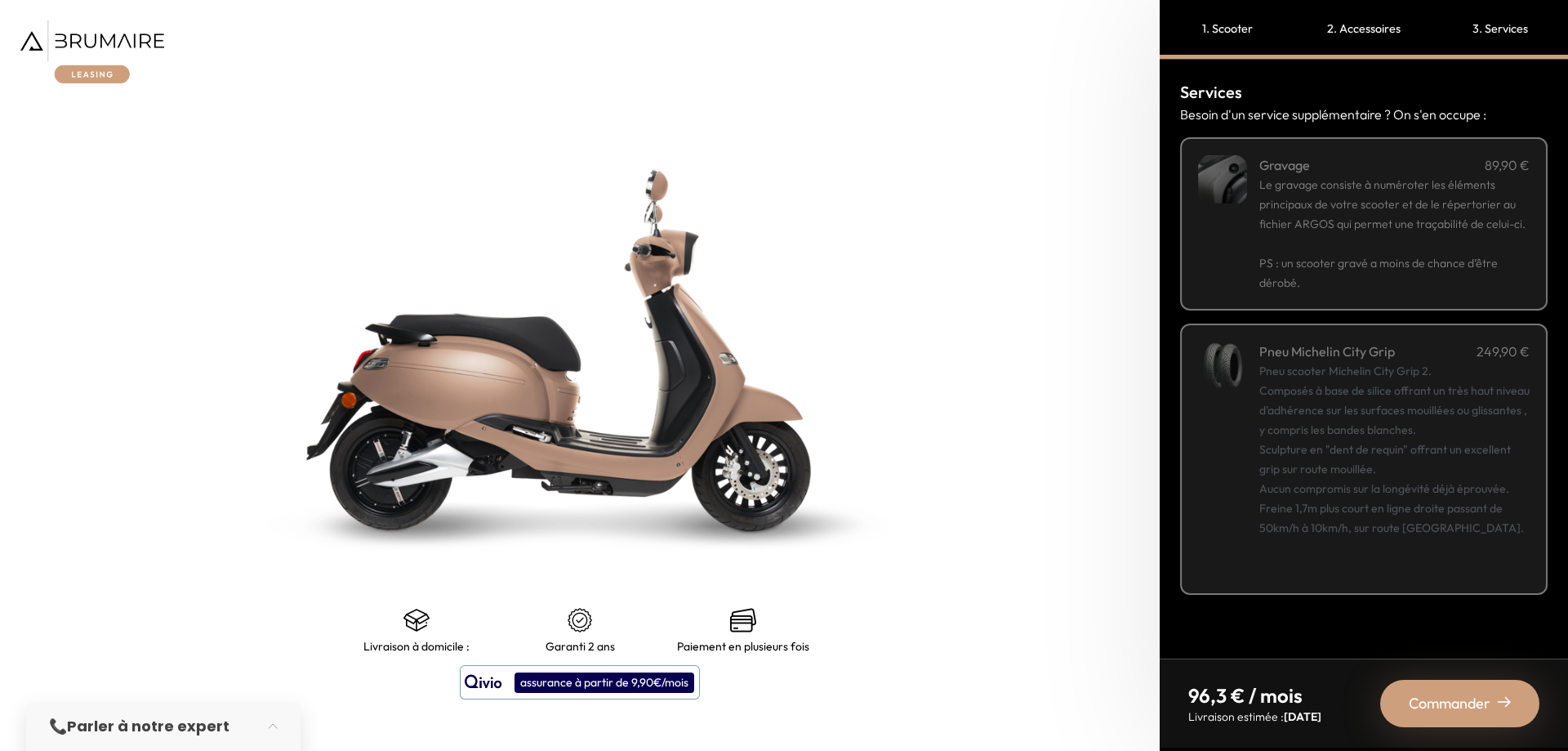
click at [1436, 282] on span "PS : un scooter gravé a moins de chance d’être dérobé." at bounding box center [1379, 273] width 239 height 35
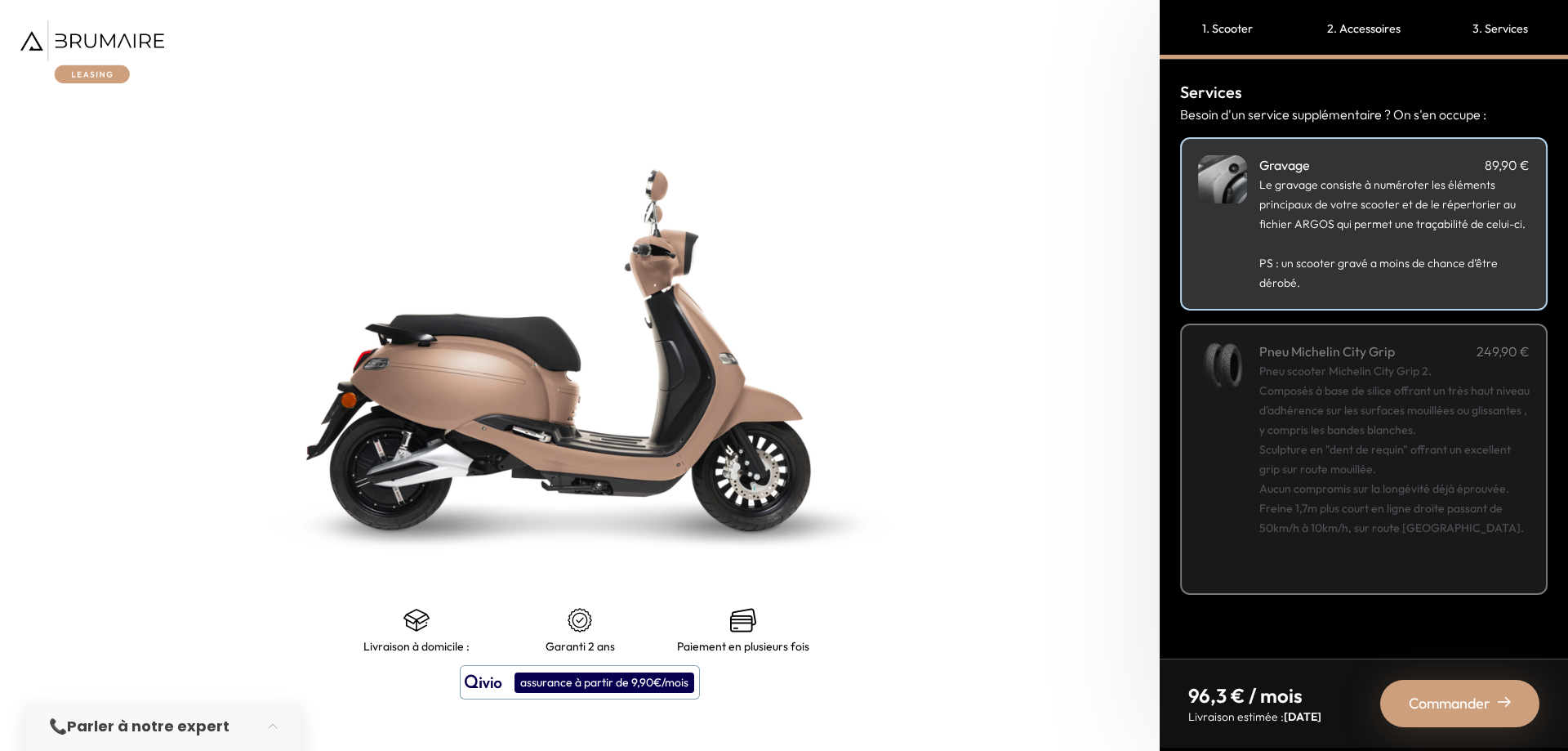
click at [1514, 393] on div "Pneu scooter Michelin City Grip 2. Composés à base de silice offrant un très ha…" at bounding box center [1395, 469] width 271 height 216
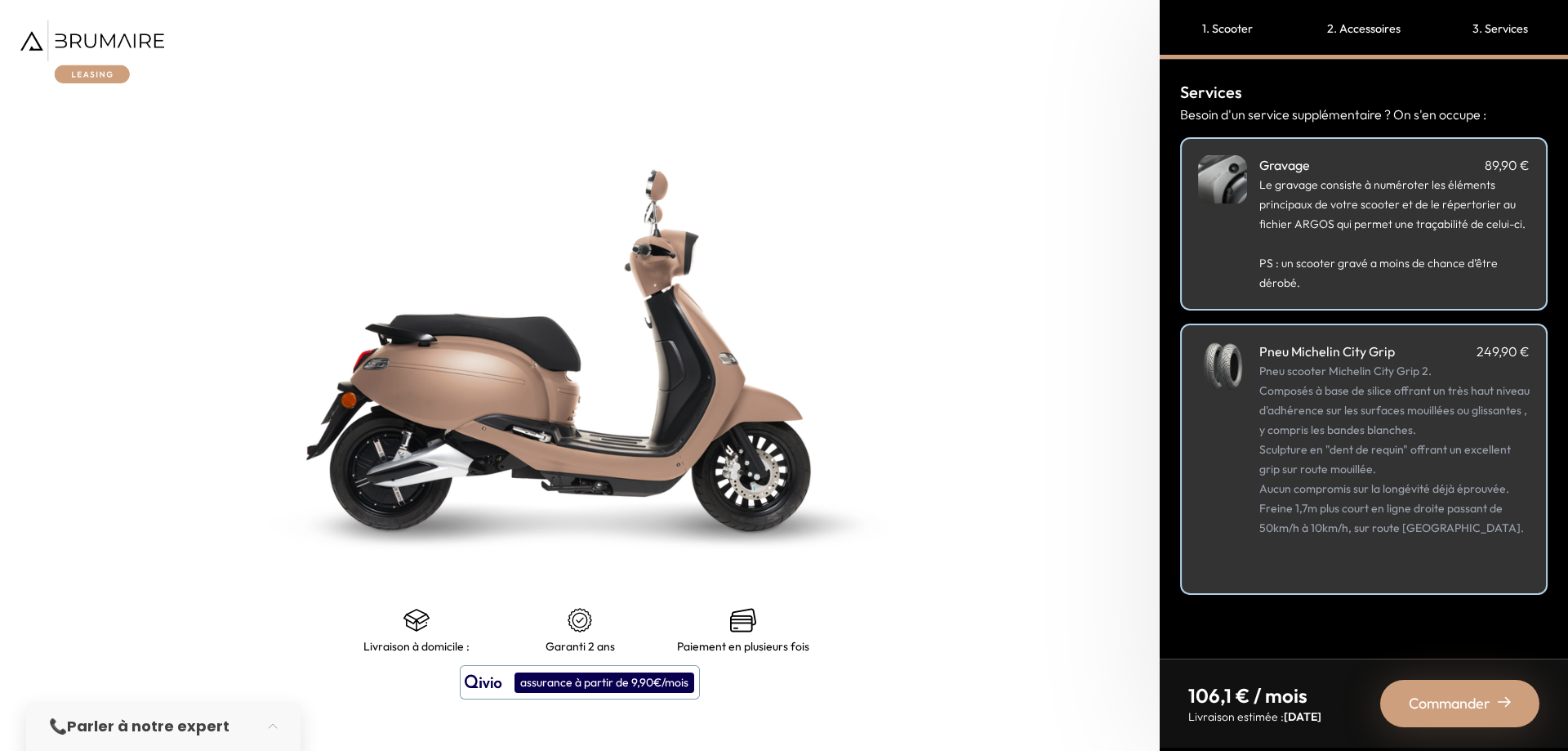
click at [1462, 716] on div "Commander" at bounding box center [1460, 703] width 160 height 47
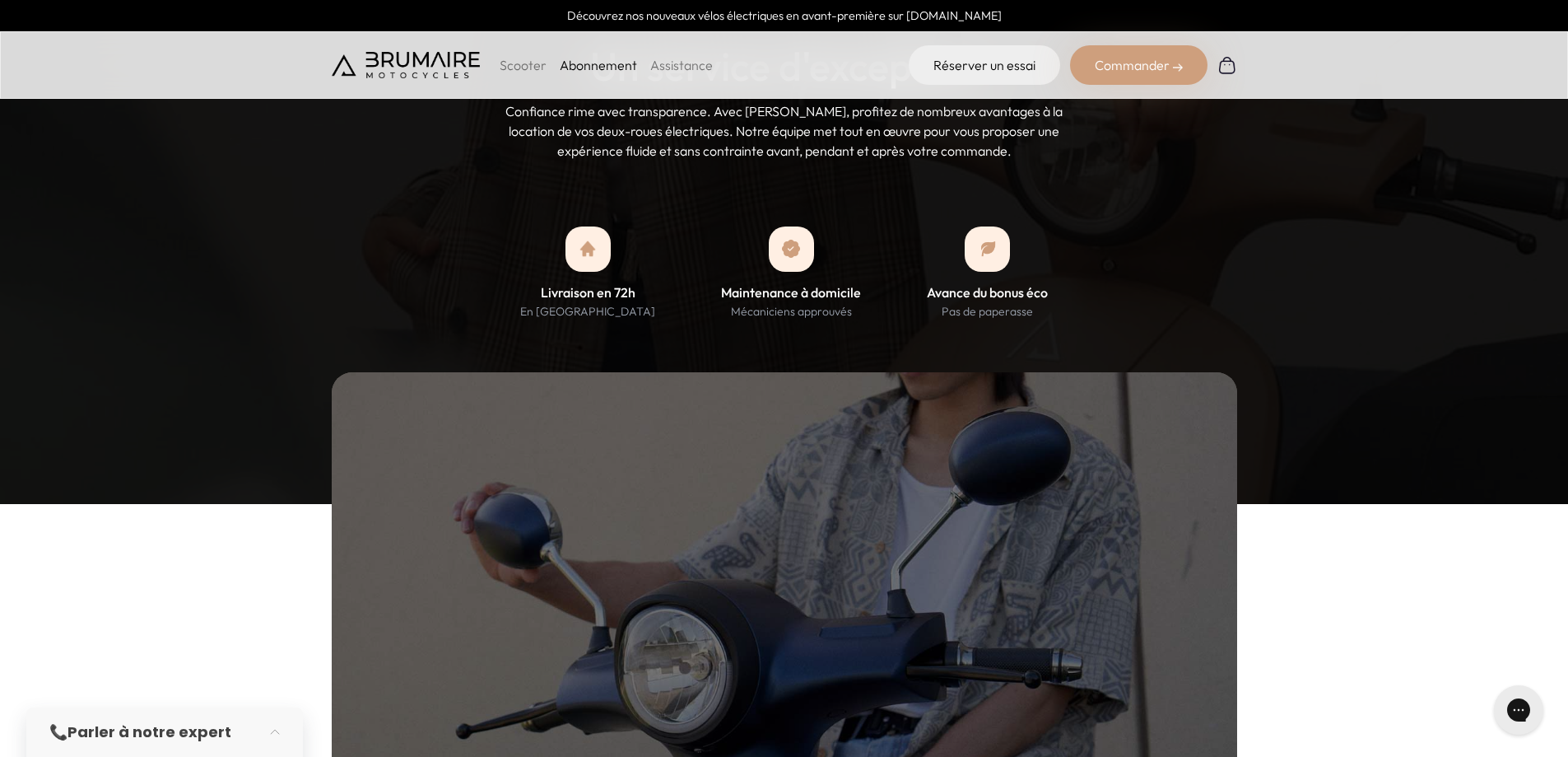
scroll to position [1565, 0]
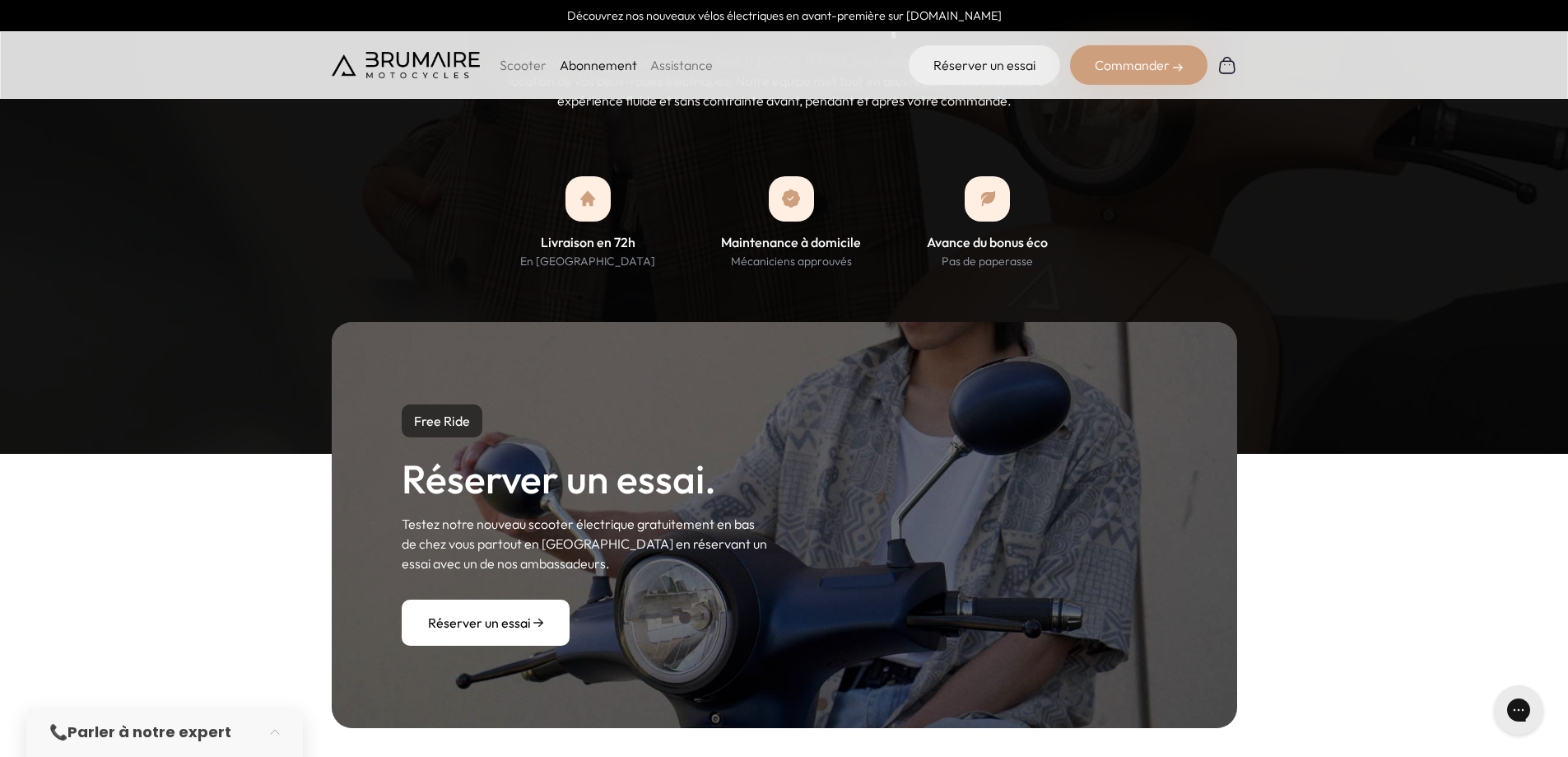
click at [534, 60] on p "Scooter" at bounding box center [524, 64] width 47 height 20
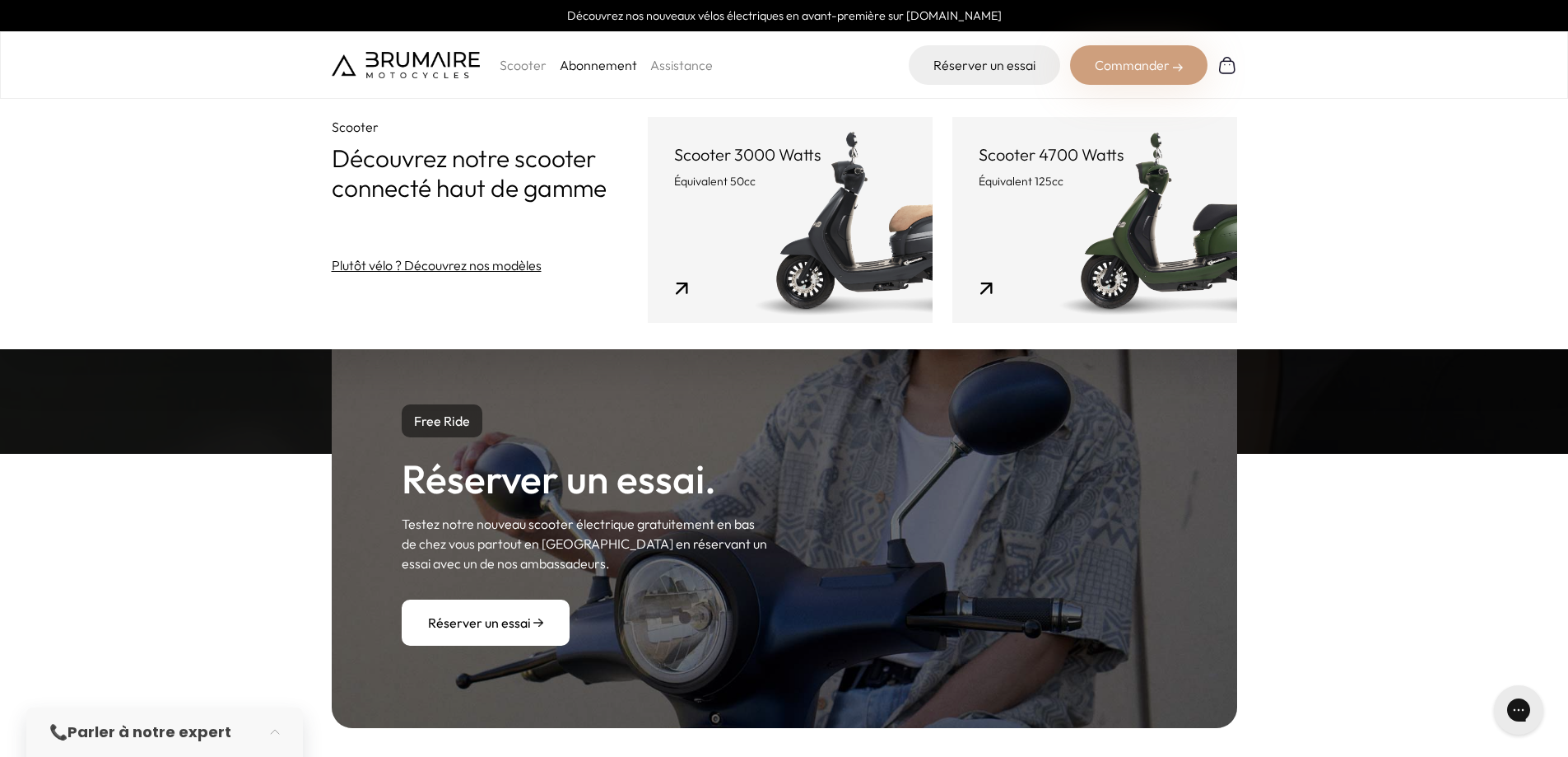
click at [595, 72] on link "Abonnement" at bounding box center [598, 64] width 78 height 16
